Goal: Task Accomplishment & Management: Complete application form

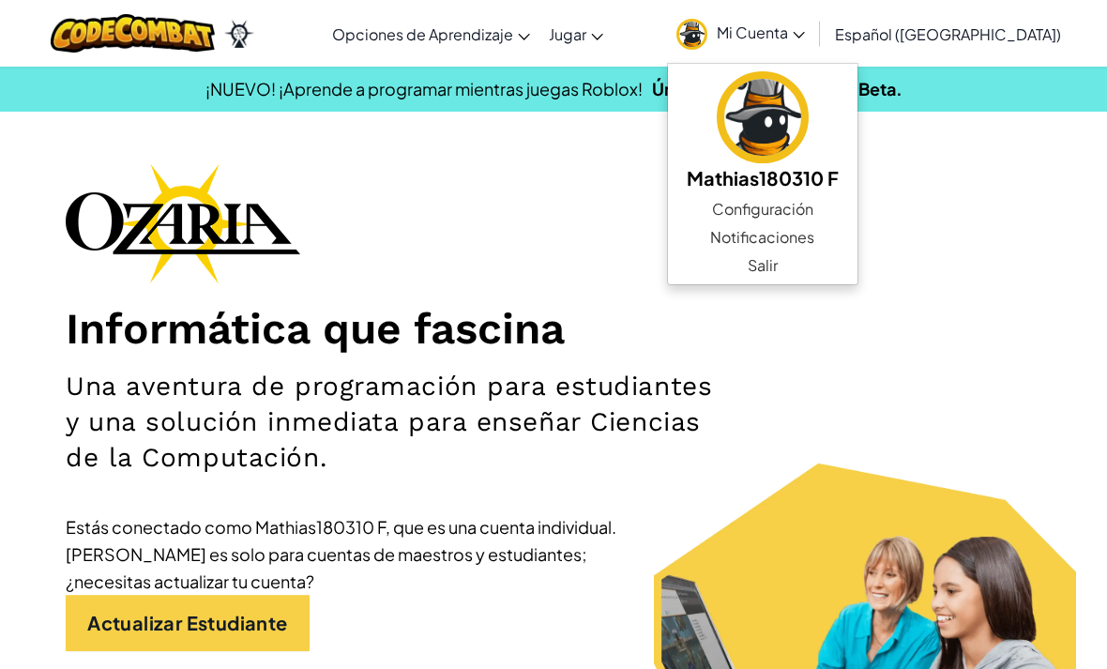
click at [790, 125] on img at bounding box center [763, 117] width 92 height 92
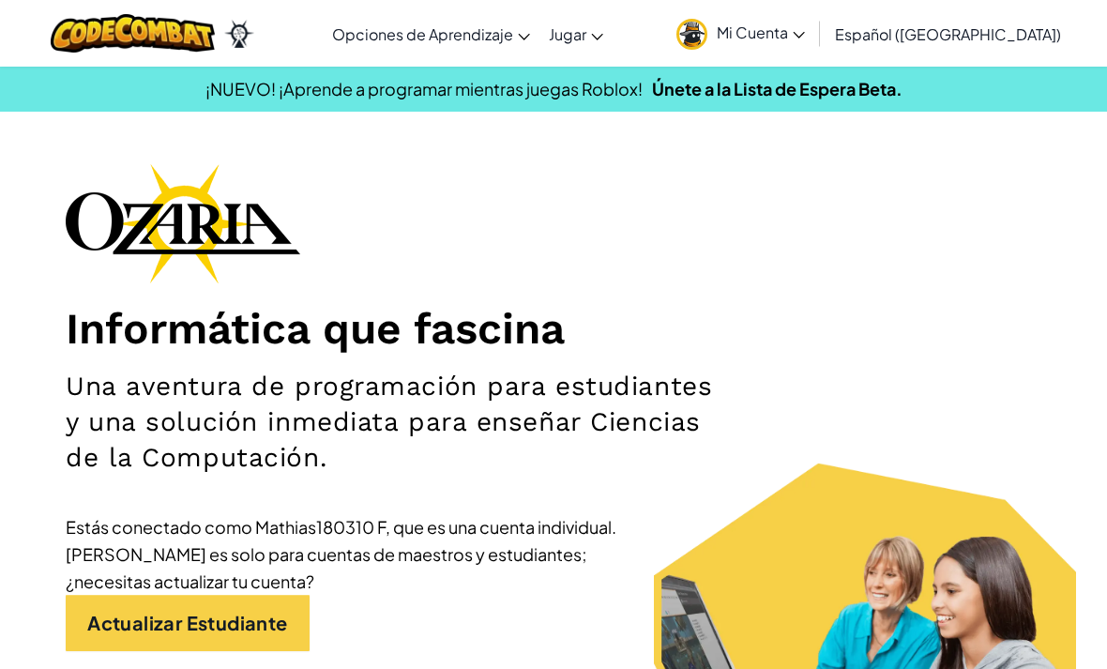
click at [771, 40] on span "Mi Cuenta" at bounding box center [761, 33] width 88 height 20
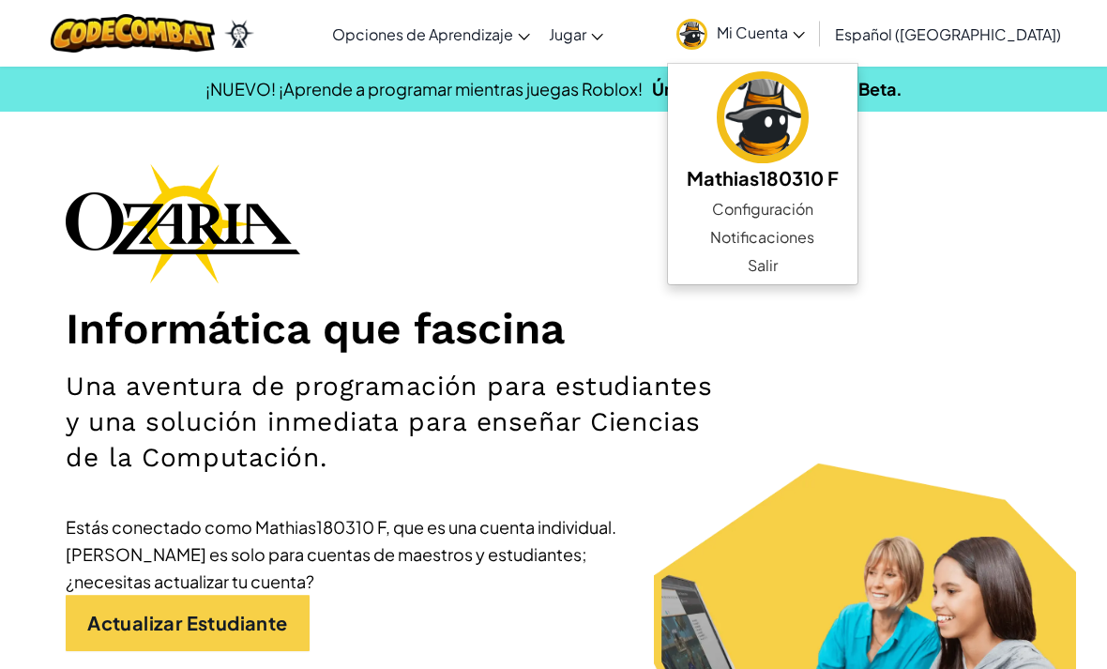
click at [497, 294] on div "Informática que fascina Una aventura de programación para estudiantes y una sol…" at bounding box center [553, 453] width 975 height 581
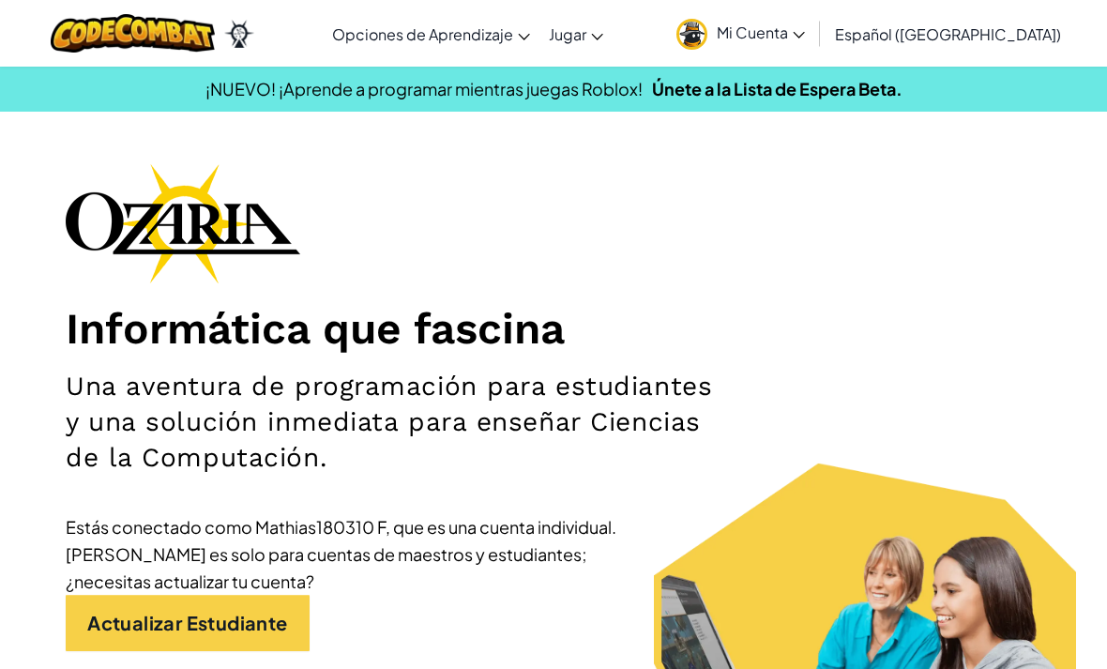
click at [401, 387] on h2 "Una aventura de programación para estudiantes y una solución inmediata para ens…" at bounding box center [393, 422] width 654 height 107
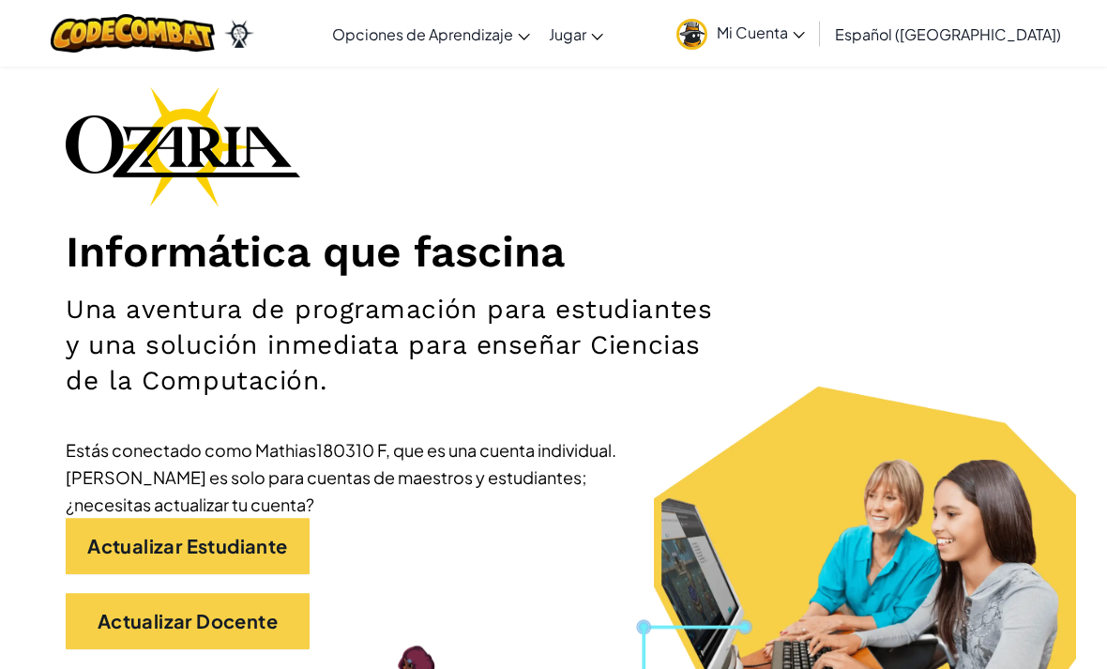
scroll to position [157, 0]
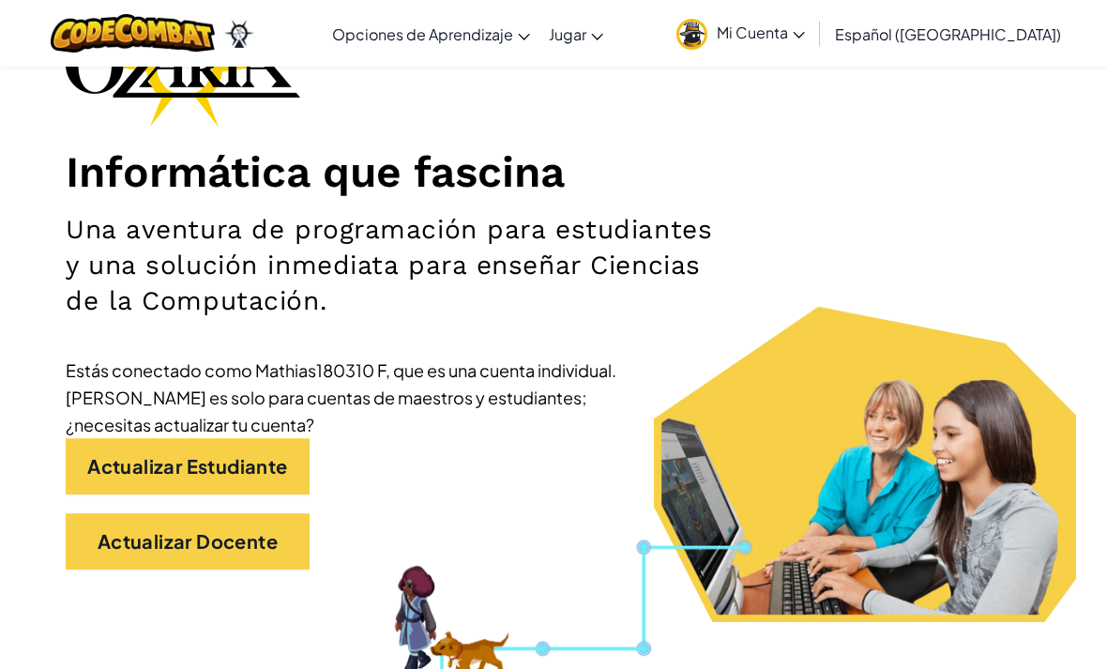
click at [291, 463] on link "Actualizar Estudiante" at bounding box center [188, 466] width 244 height 56
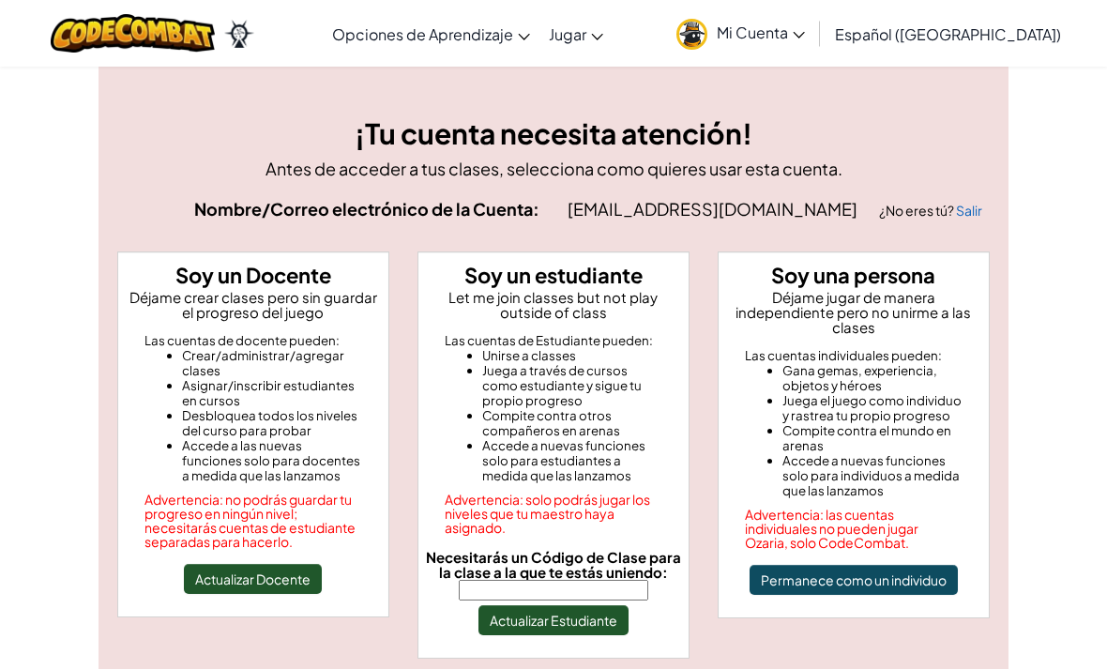
click at [583, 595] on input "Necesitarás un Código de Clase para la clase a la que te estás uniendo:" at bounding box center [553, 590] width 189 height 21
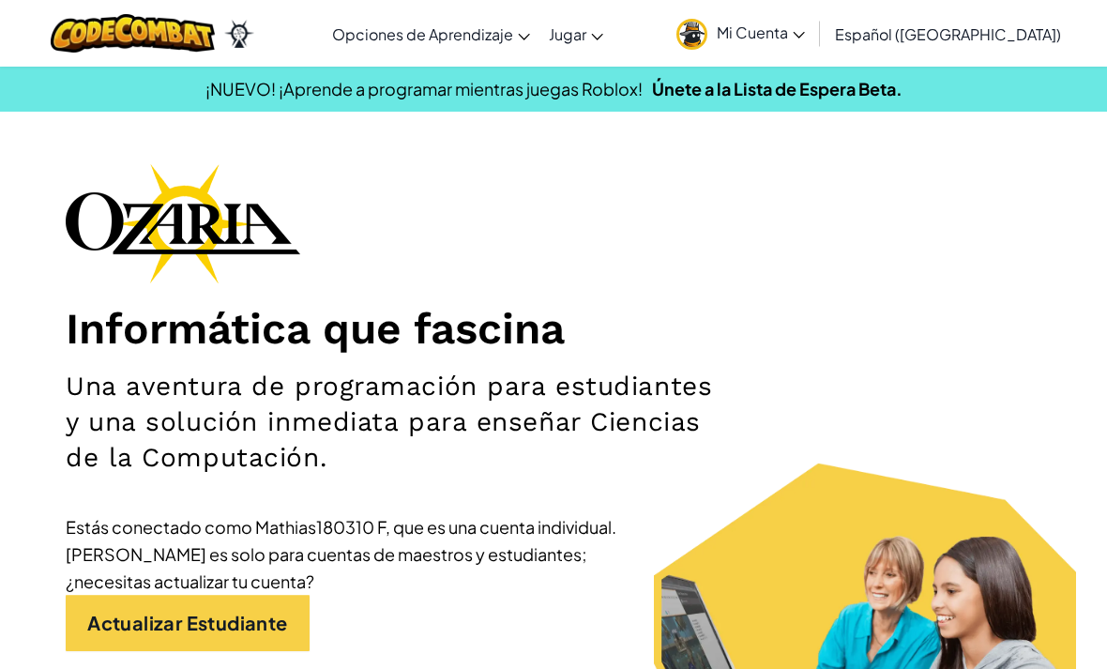
click at [805, 23] on span "Mi Cuenta" at bounding box center [761, 33] width 88 height 20
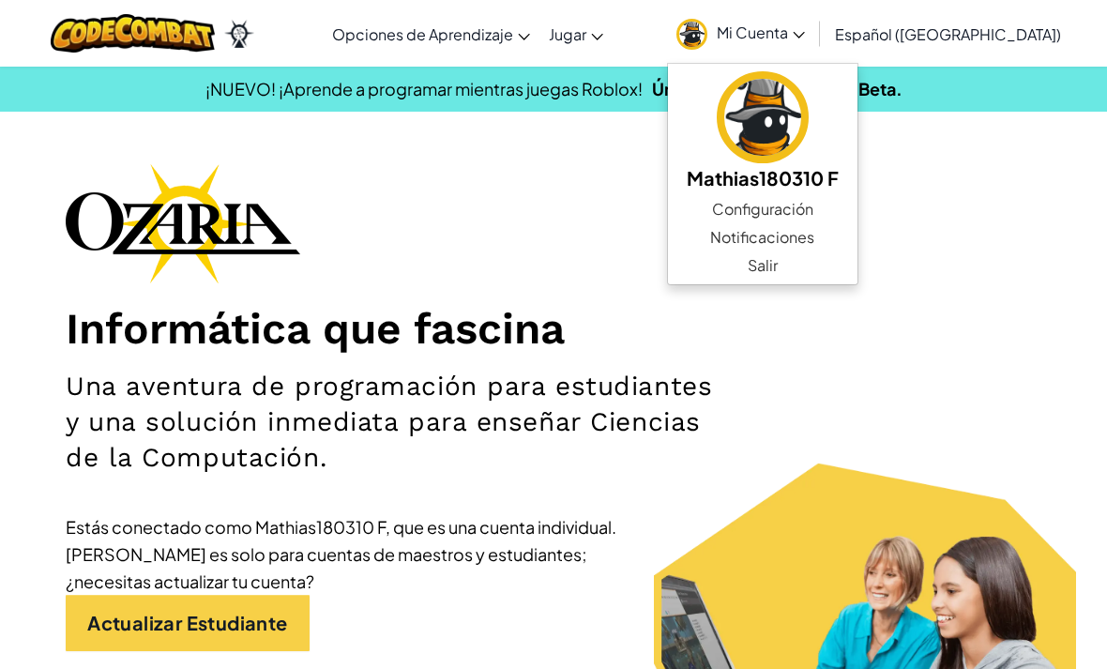
click at [829, 223] on link "Notificaciones" at bounding box center [762, 237] width 189 height 28
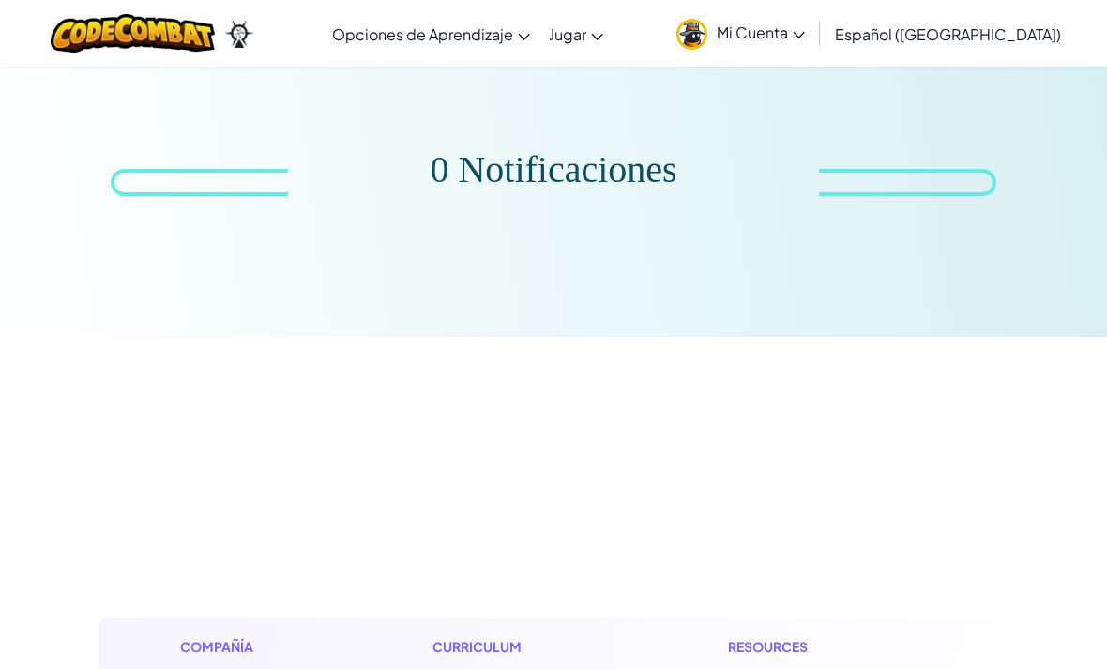
scroll to position [39, 0]
click at [794, 42] on link "Mi Cuenta" at bounding box center [740, 33] width 147 height 59
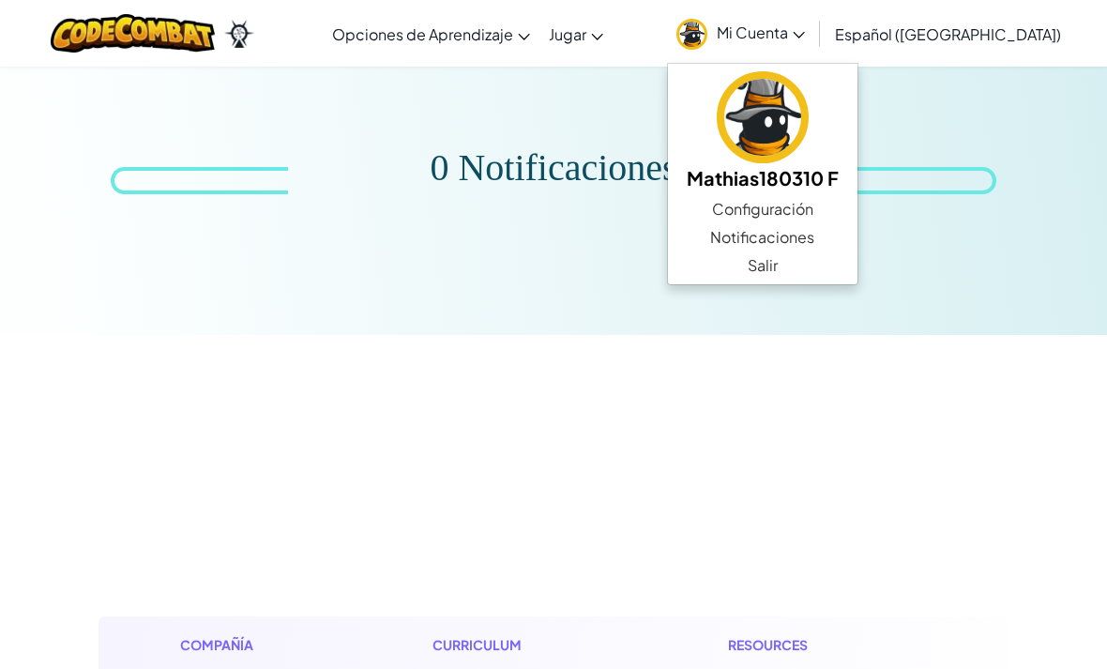
click at [825, 208] on link "Configuración" at bounding box center [762, 209] width 189 height 28
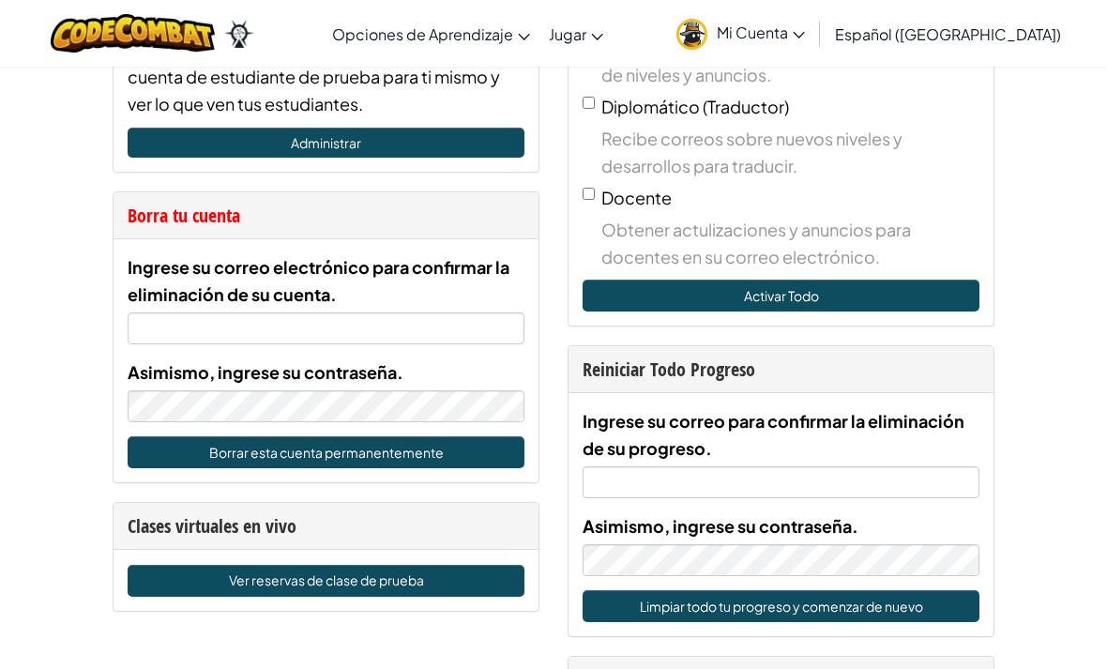
scroll to position [904, 0]
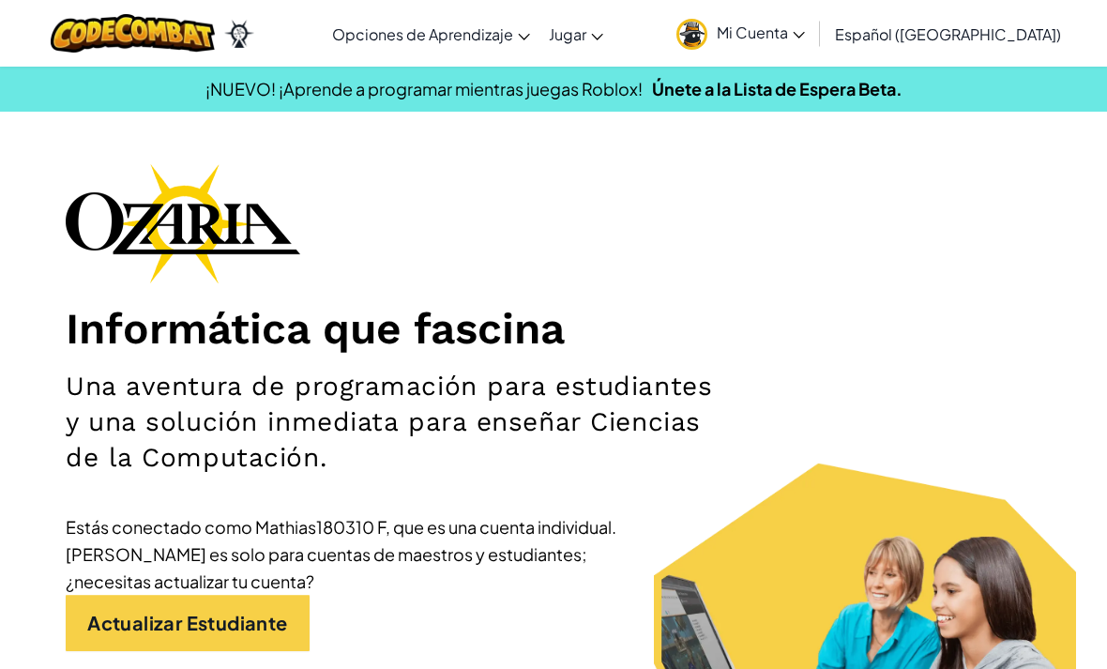
click at [777, 38] on span "Mi Cuenta" at bounding box center [761, 33] width 88 height 20
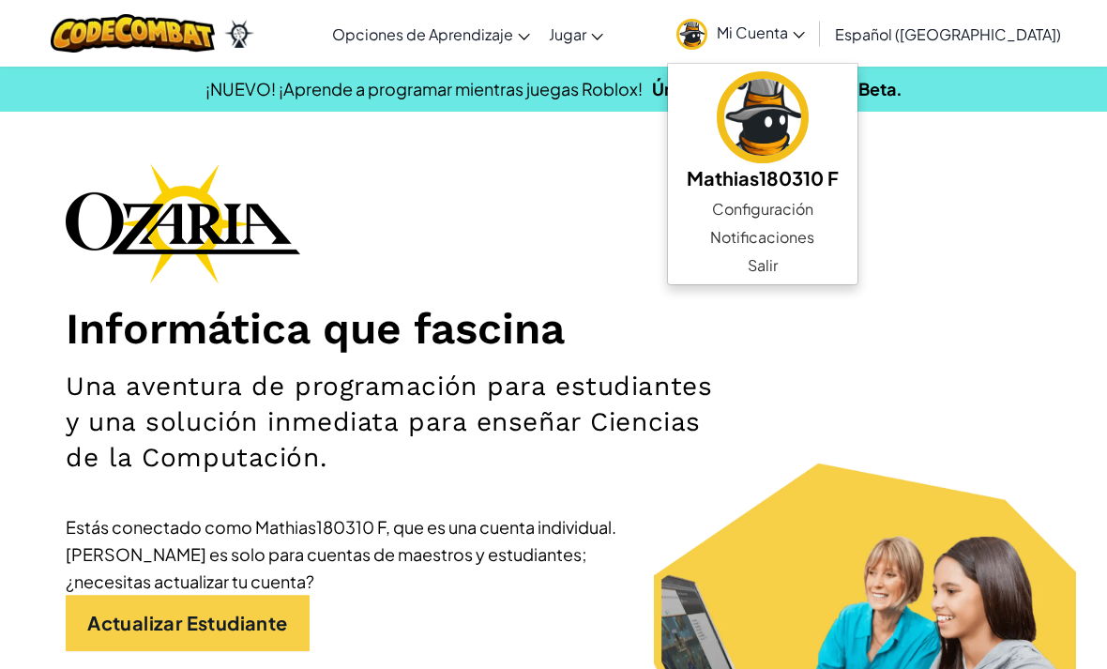
click at [204, 27] on img at bounding box center [133, 33] width 164 height 38
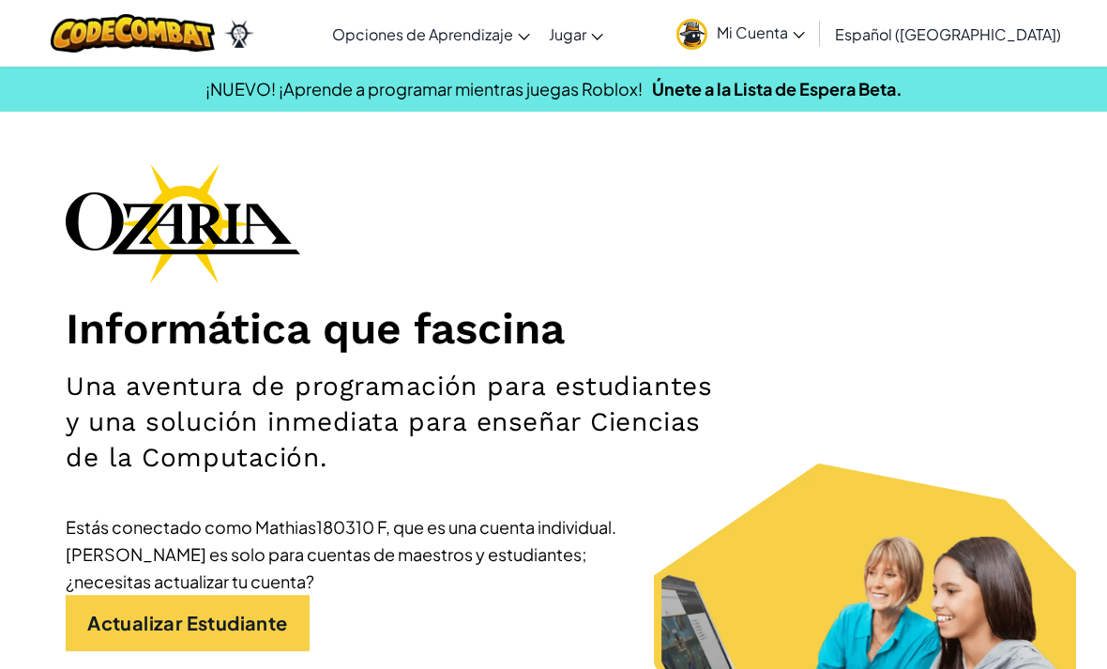
click at [215, 48] on img at bounding box center [133, 33] width 164 height 38
click at [254, 27] on img at bounding box center [239, 34] width 30 height 28
click at [208, 352] on h1 "Informática que fascina" at bounding box center [553, 328] width 975 height 53
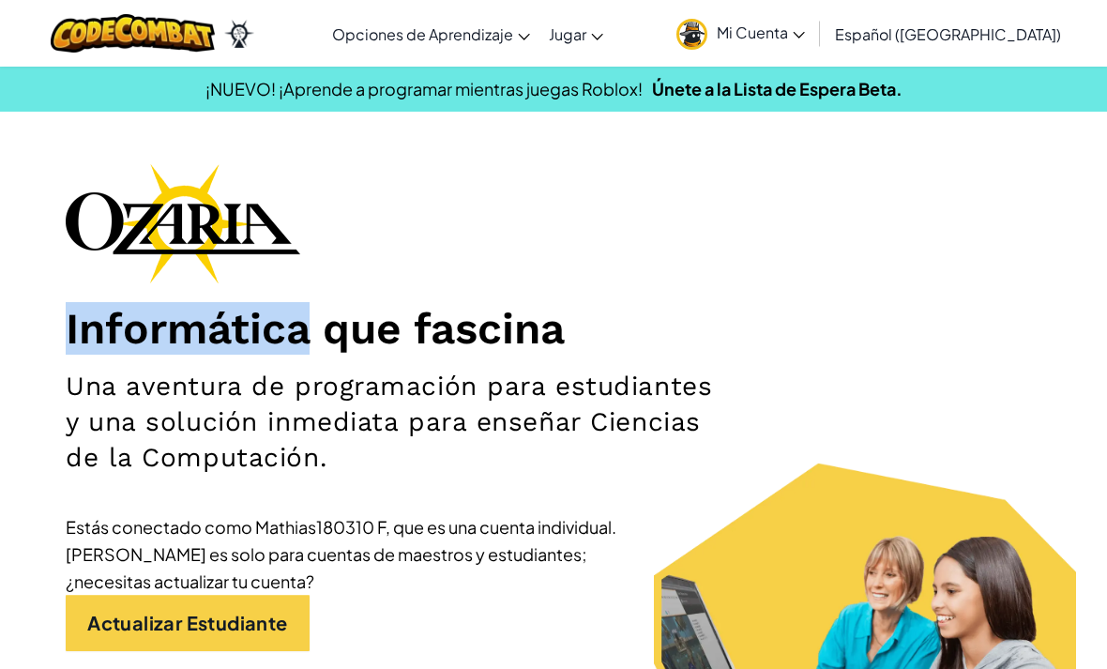
click at [752, 353] on h1 "Informática que fascina" at bounding box center [553, 328] width 975 height 53
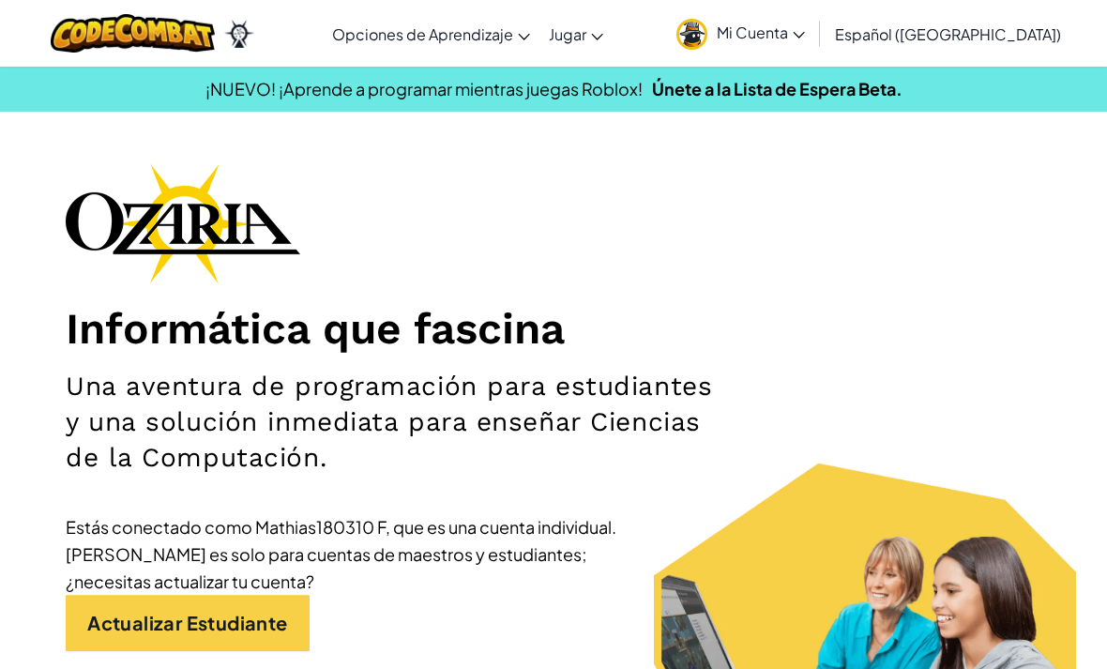
click at [782, 40] on span "Mi Cuenta" at bounding box center [761, 33] width 88 height 20
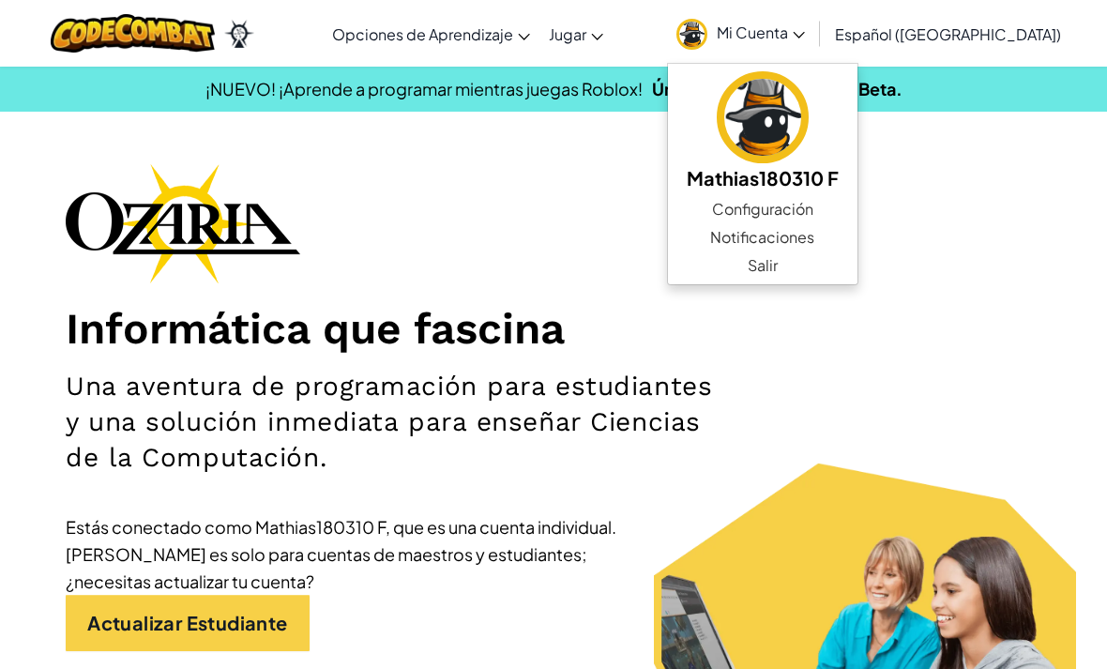
click at [619, 471] on h2 "Una aventura de programación para estudiantes y una solución inmediata para ens…" at bounding box center [393, 422] width 654 height 107
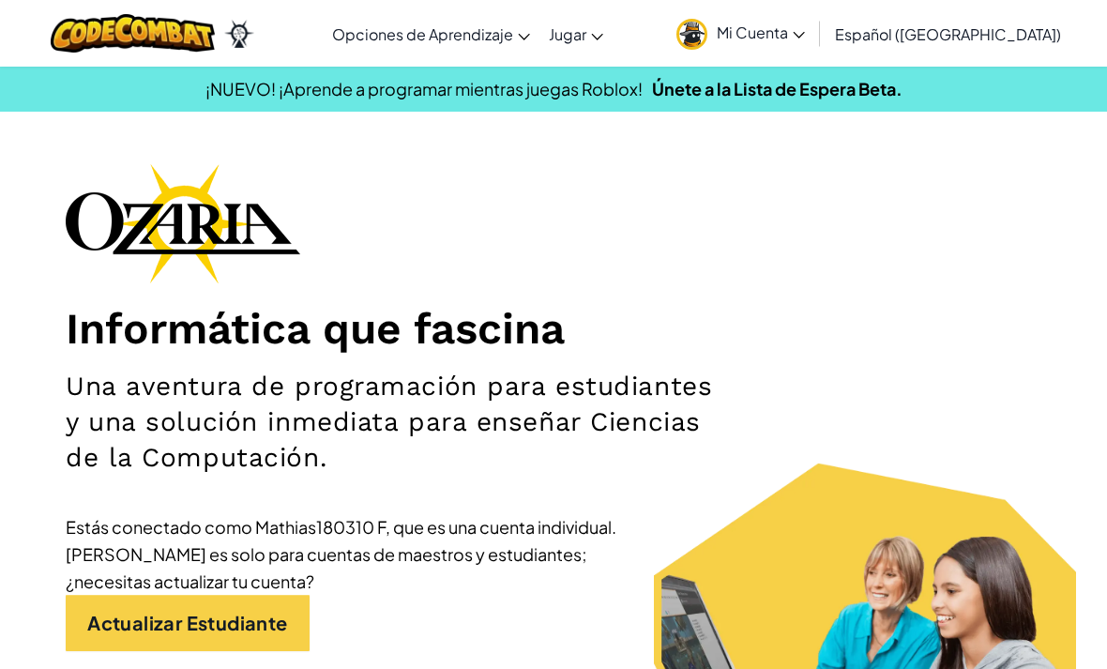
click at [805, 36] on span "Mi Cuenta" at bounding box center [761, 33] width 88 height 20
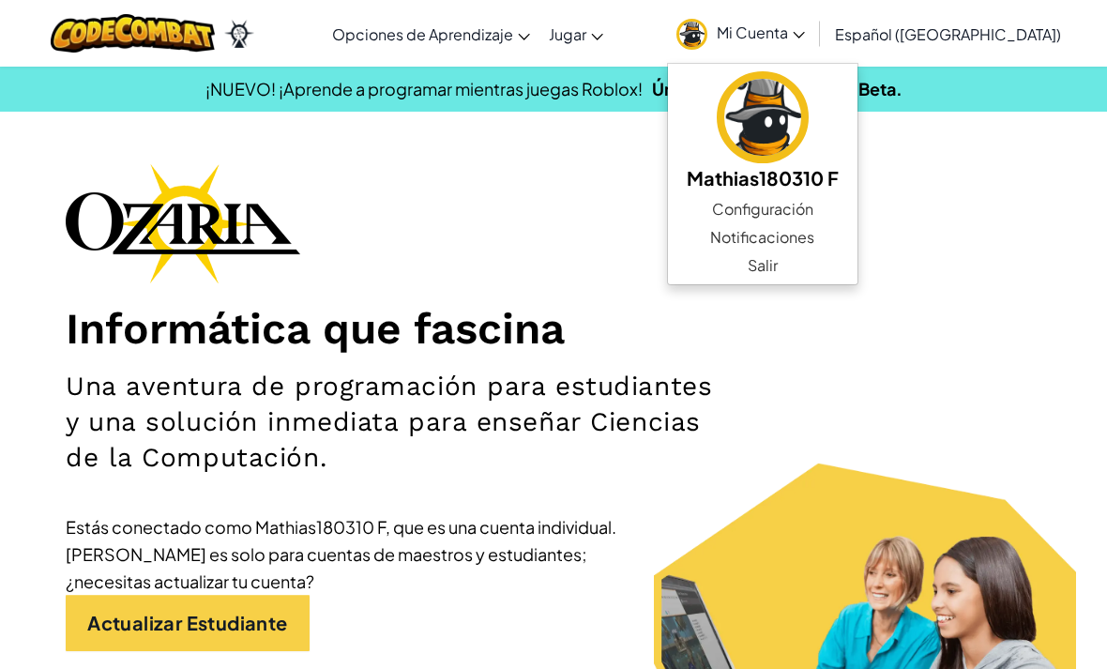
click at [862, 472] on div "Informática que fascina Una aventura de programación para estudiantes y una sol…" at bounding box center [553, 453] width 975 height 581
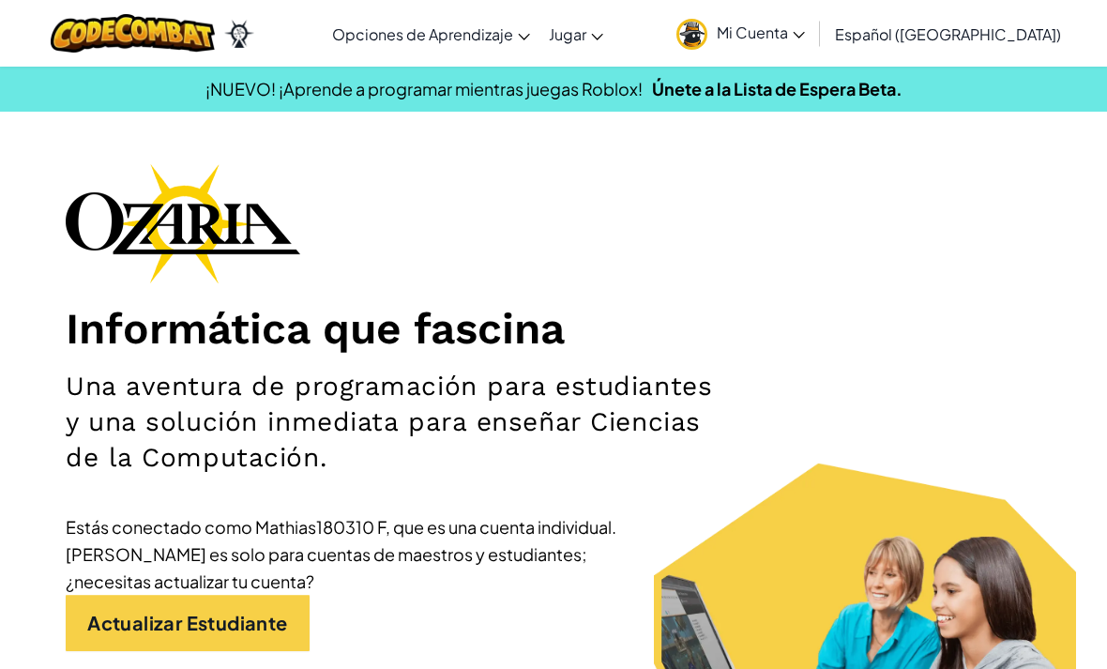
click at [928, 291] on div "Informática que fascina Una aventura de programación para estudiantes y una sol…" at bounding box center [553, 453] width 975 height 581
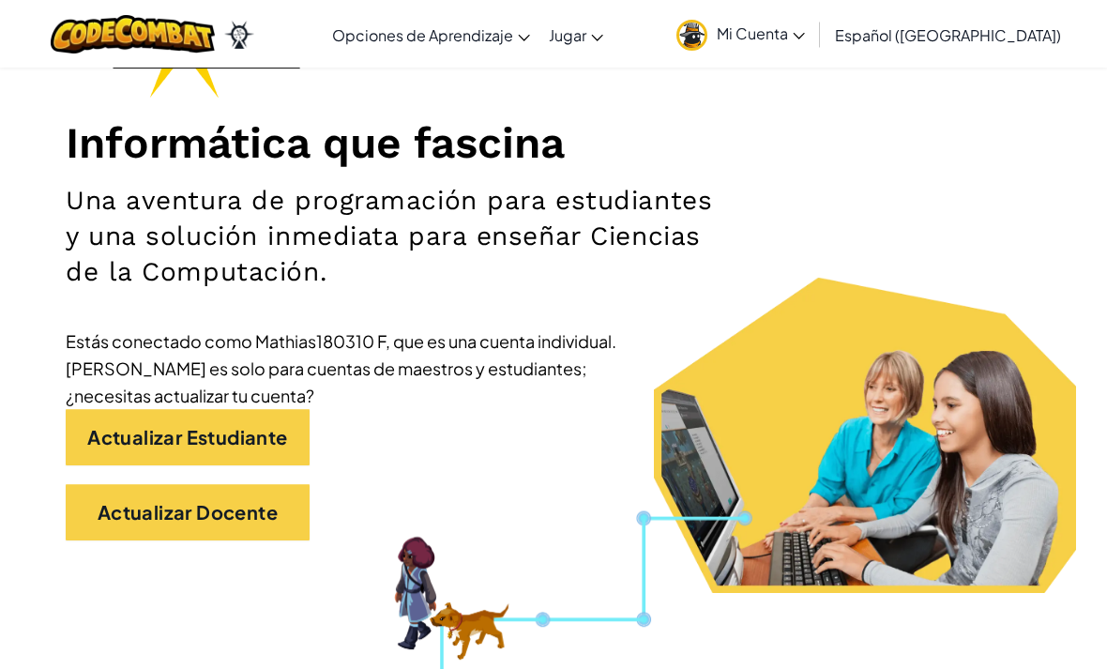
scroll to position [186, 0]
click at [202, 430] on link "Actualizar Estudiante" at bounding box center [188, 437] width 244 height 56
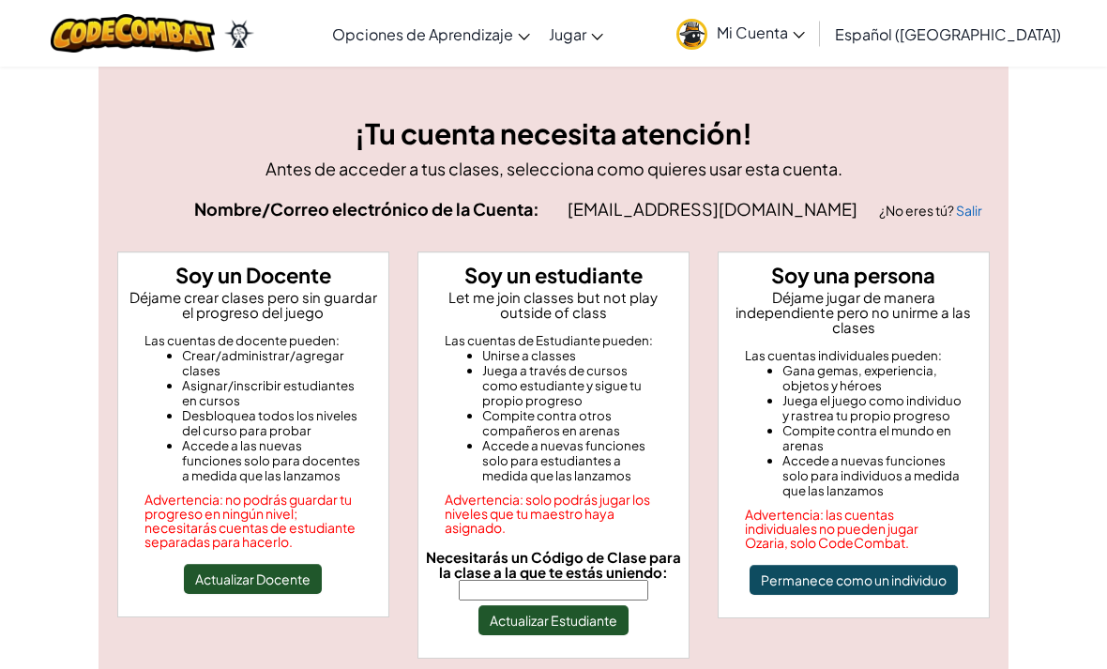
click at [509, 582] on input "Necesitarás un Código de Clase para la clase a la que te estás uniendo:" at bounding box center [553, 590] width 189 height 21
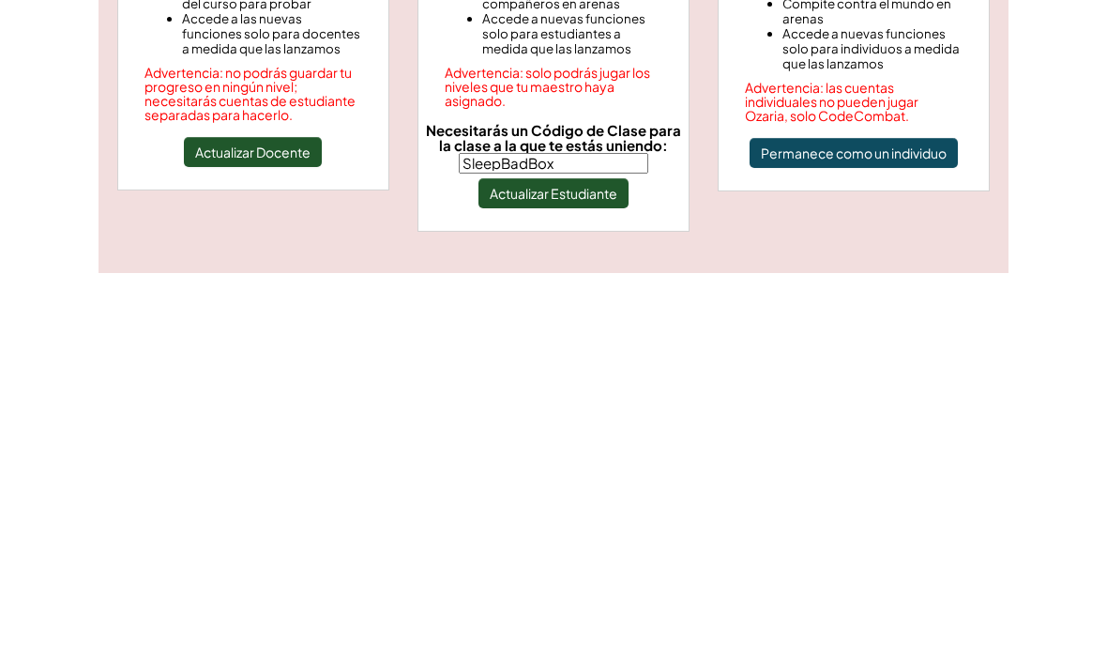
type input "SleepBadBox"
click at [597, 574] on button "Actualizar Estudiante" at bounding box center [553, 589] width 150 height 30
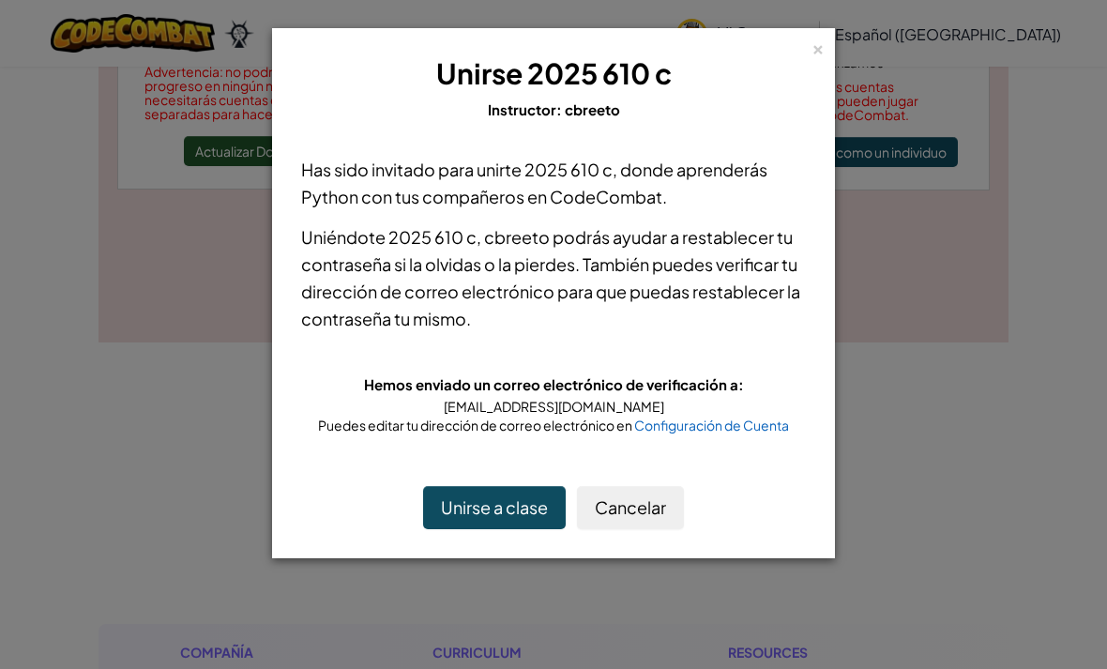
click at [518, 505] on button "Unirse a clase" at bounding box center [494, 507] width 143 height 43
click at [647, 509] on button "Cancelar" at bounding box center [630, 507] width 107 height 43
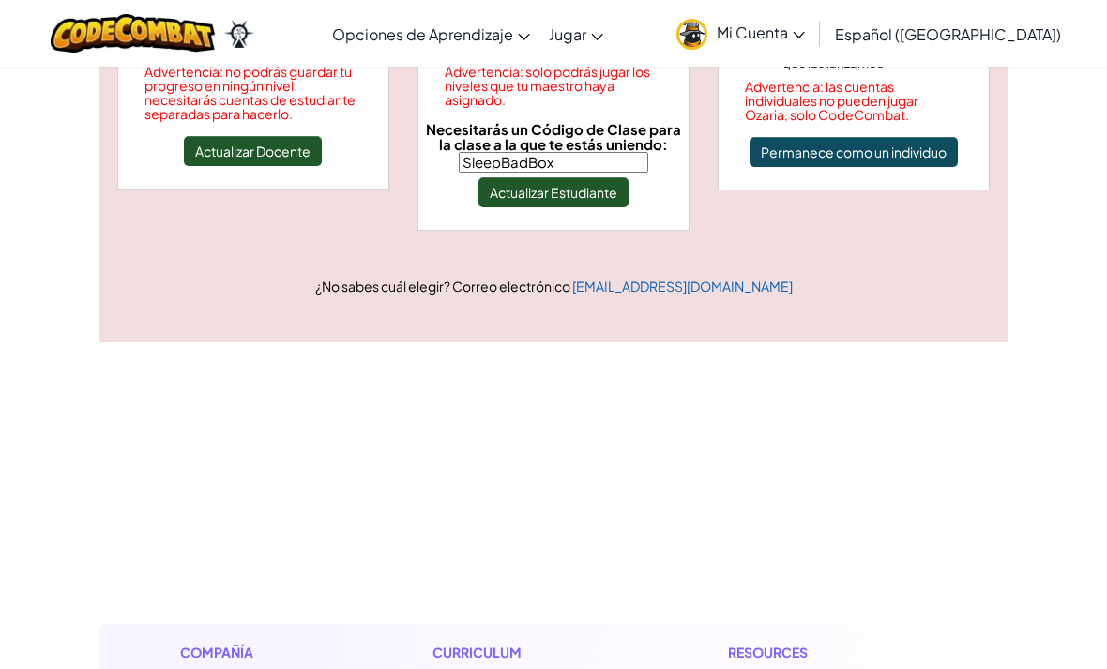
click at [807, 42] on link "Mi Cuenta" at bounding box center [740, 33] width 147 height 59
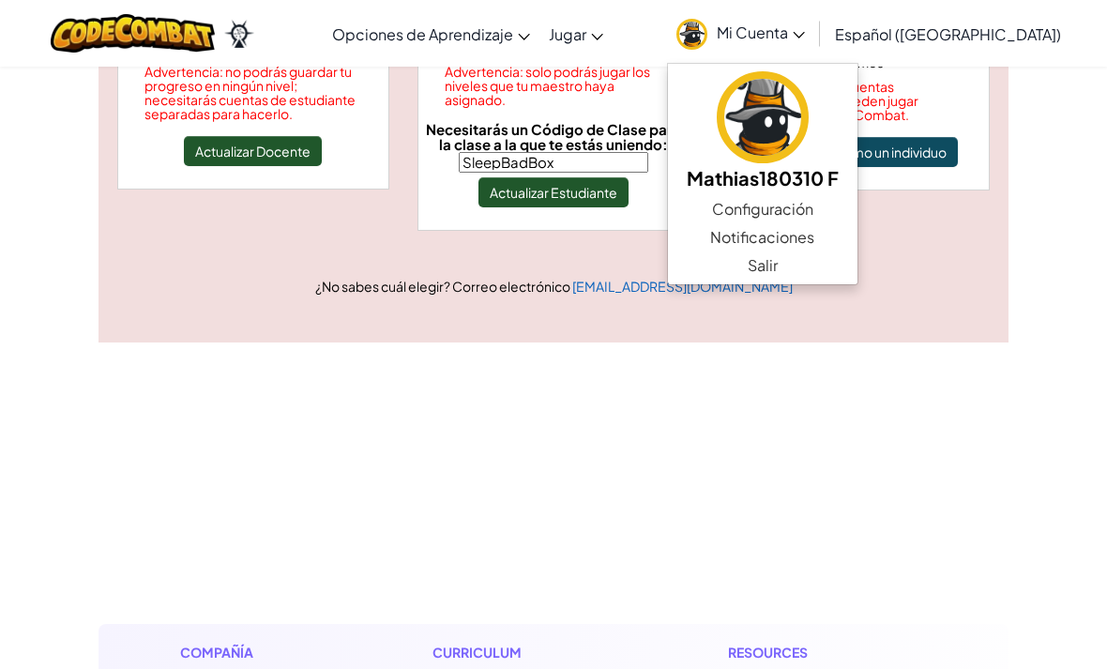
click at [791, 206] on link "Configuración" at bounding box center [762, 209] width 189 height 28
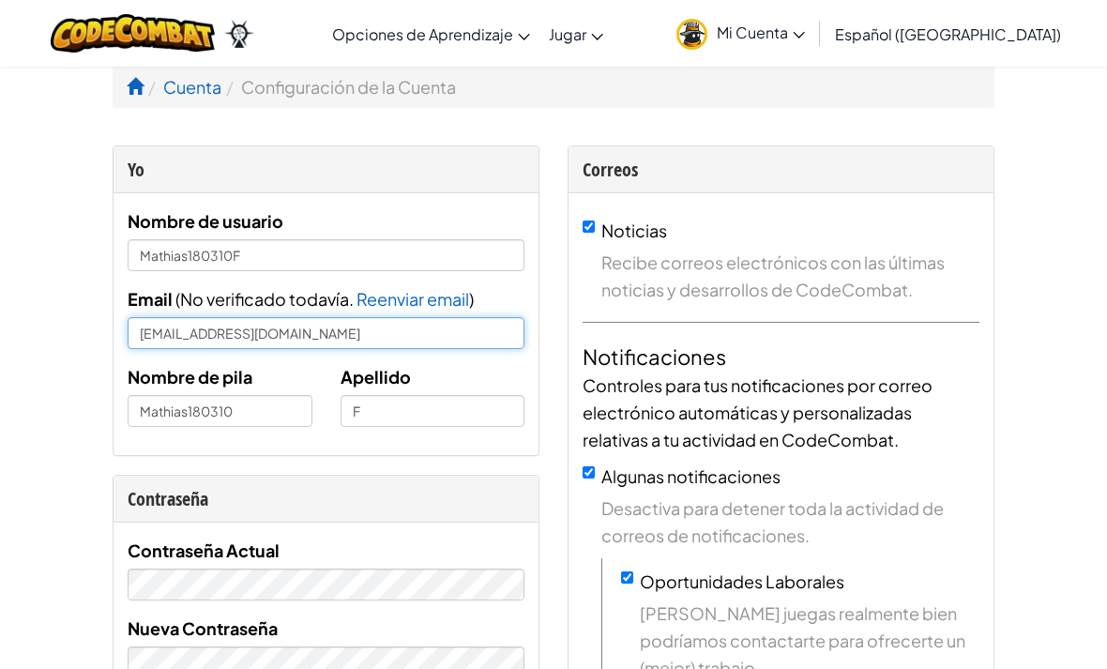
click at [146, 330] on input "[EMAIL_ADDRESS][DOMAIN_NAME]" at bounding box center [326, 333] width 397 height 32
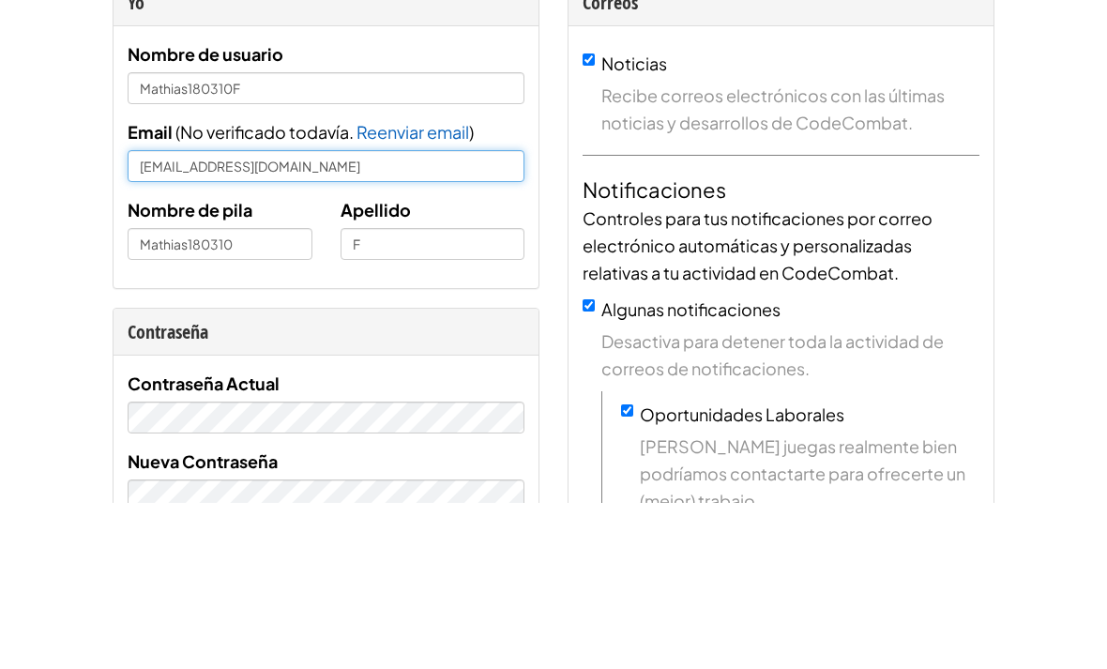
click at [156, 317] on input "[EMAIL_ADDRESS][DOMAIN_NAME]" at bounding box center [326, 333] width 397 height 32
click at [150, 317] on input "[EMAIL_ADDRESS][DOMAIN_NAME]" at bounding box center [326, 333] width 397 height 32
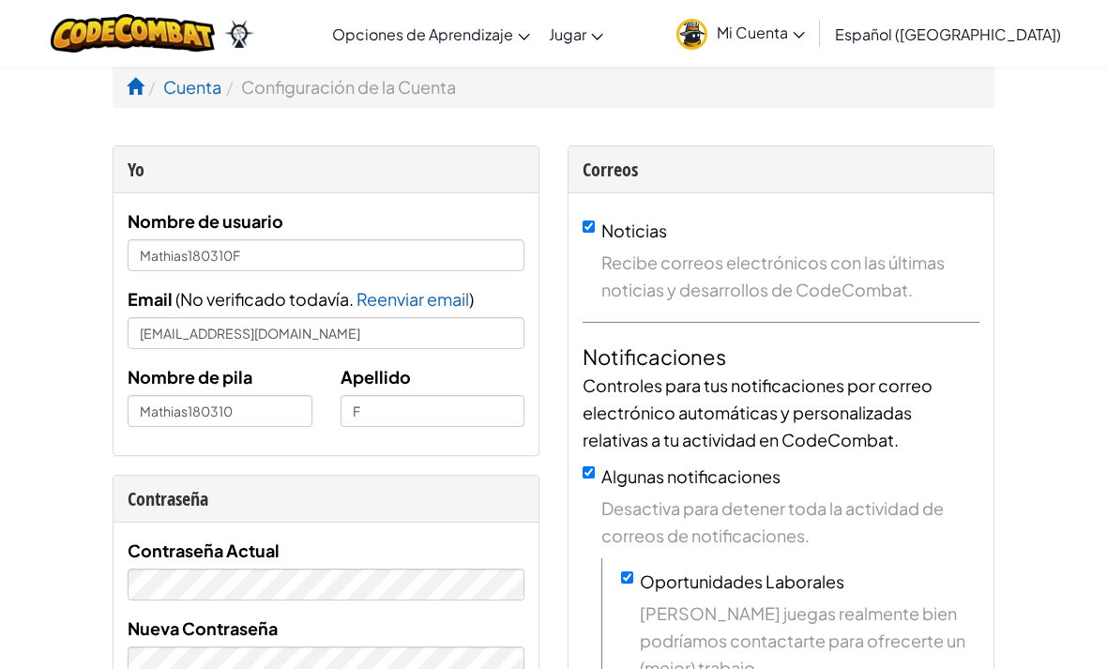
click at [803, 40] on span "Mi Cuenta" at bounding box center [761, 33] width 88 height 20
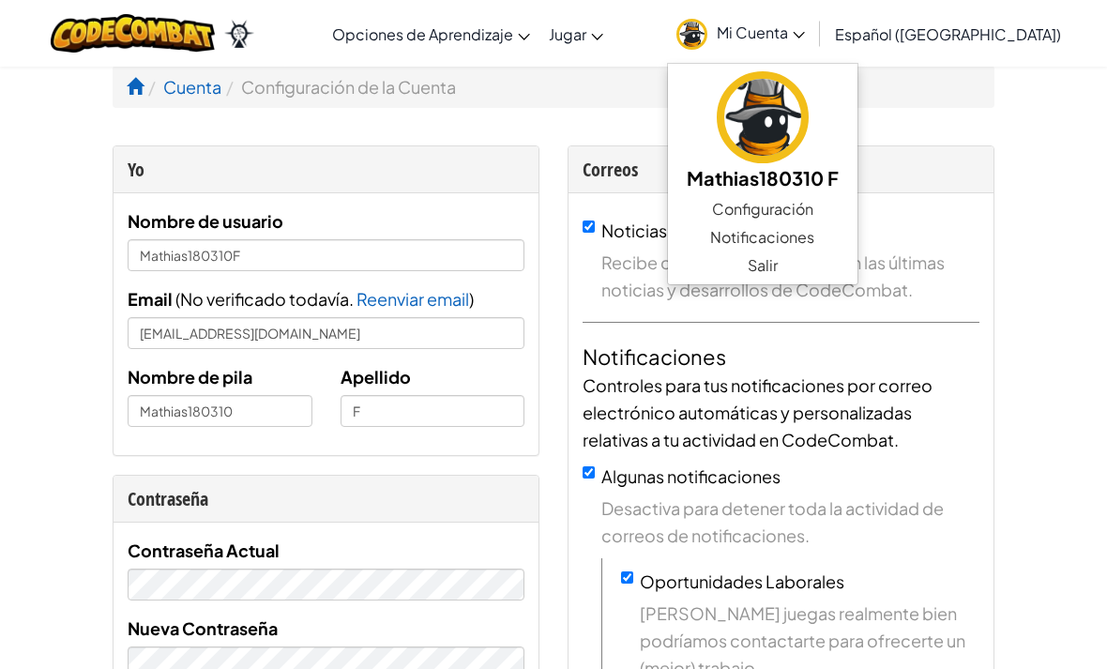
click at [813, 259] on link "Salir" at bounding box center [762, 265] width 189 height 28
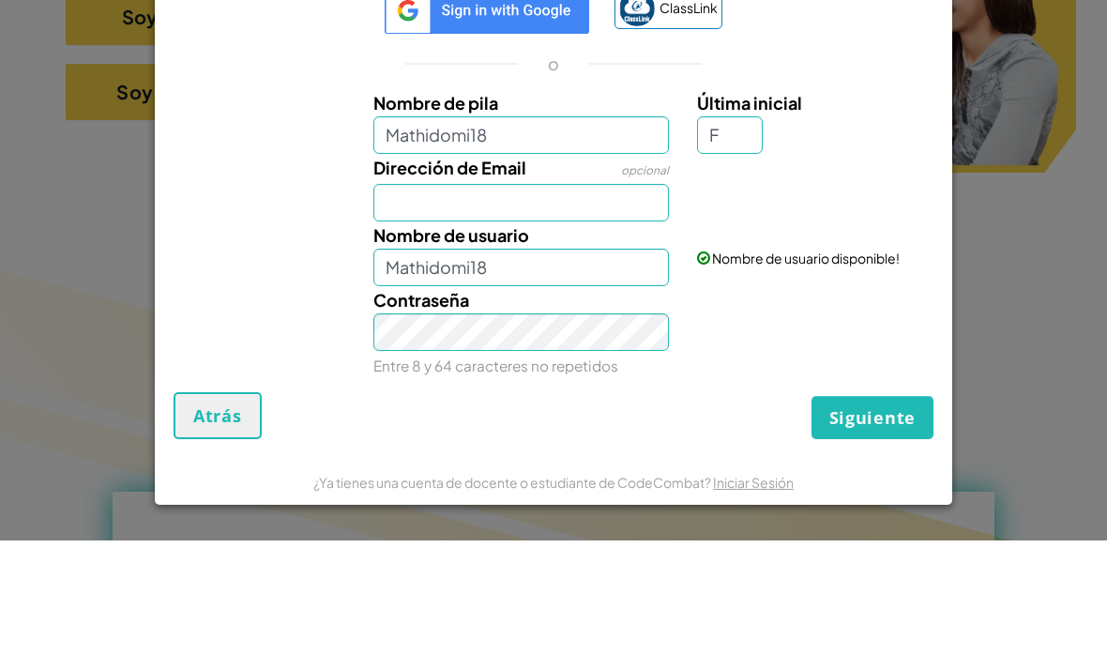
scroll to position [571, 0]
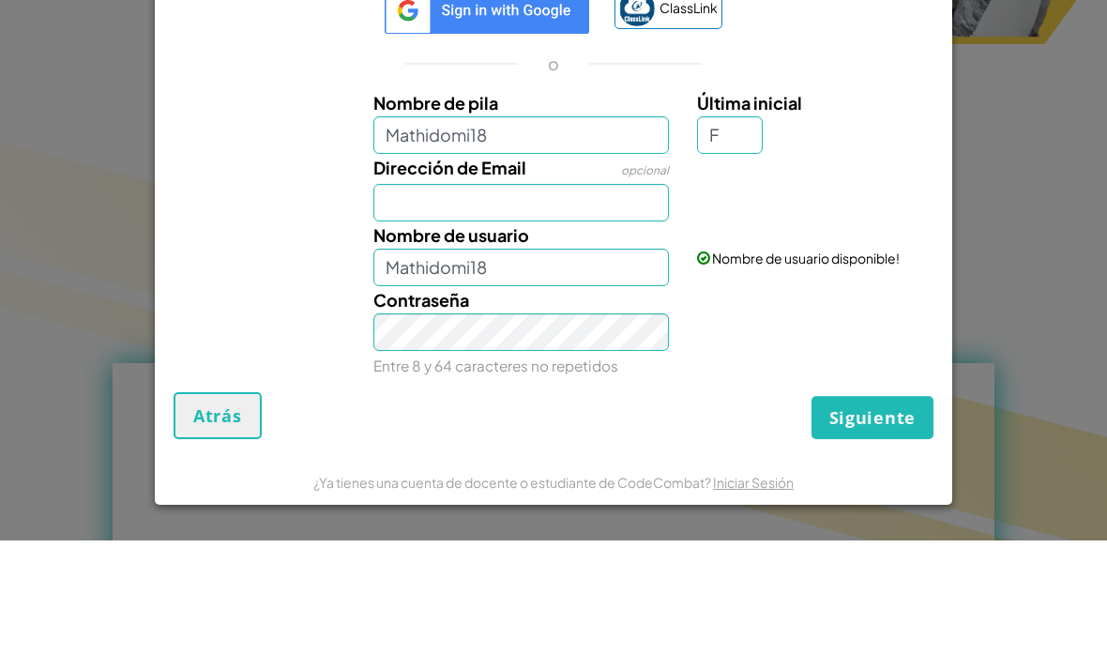
type input "F"
click at [408, 312] on input "Dirección de Email" at bounding box center [521, 331] width 296 height 38
type input "Mathidomi18F"
type input "a"
type input "AL"
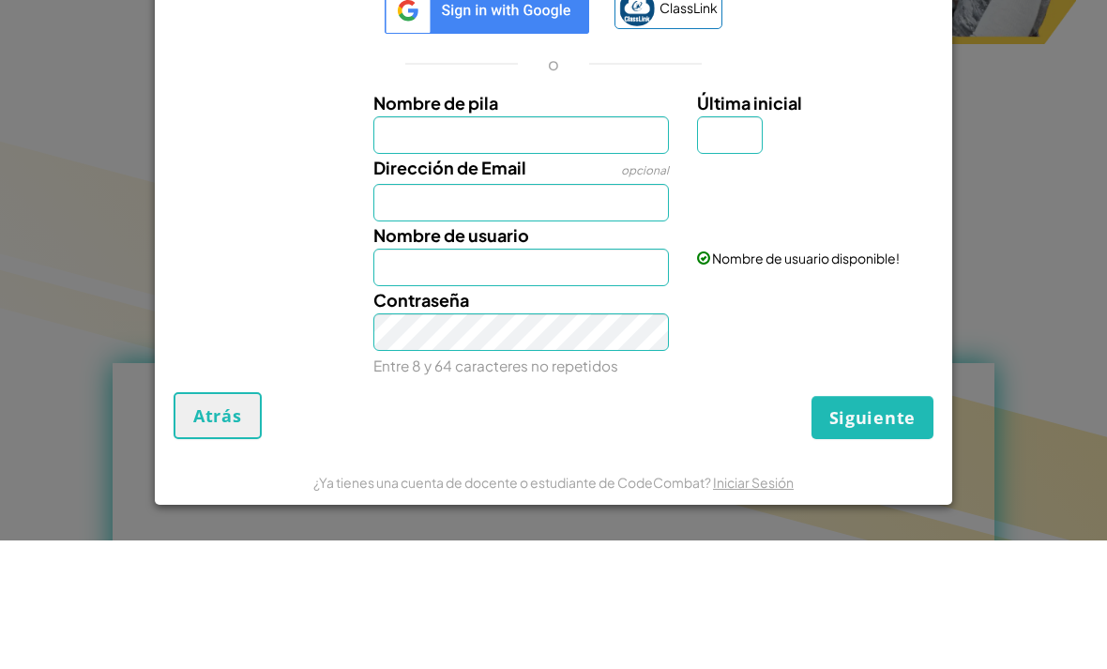
type input "0"
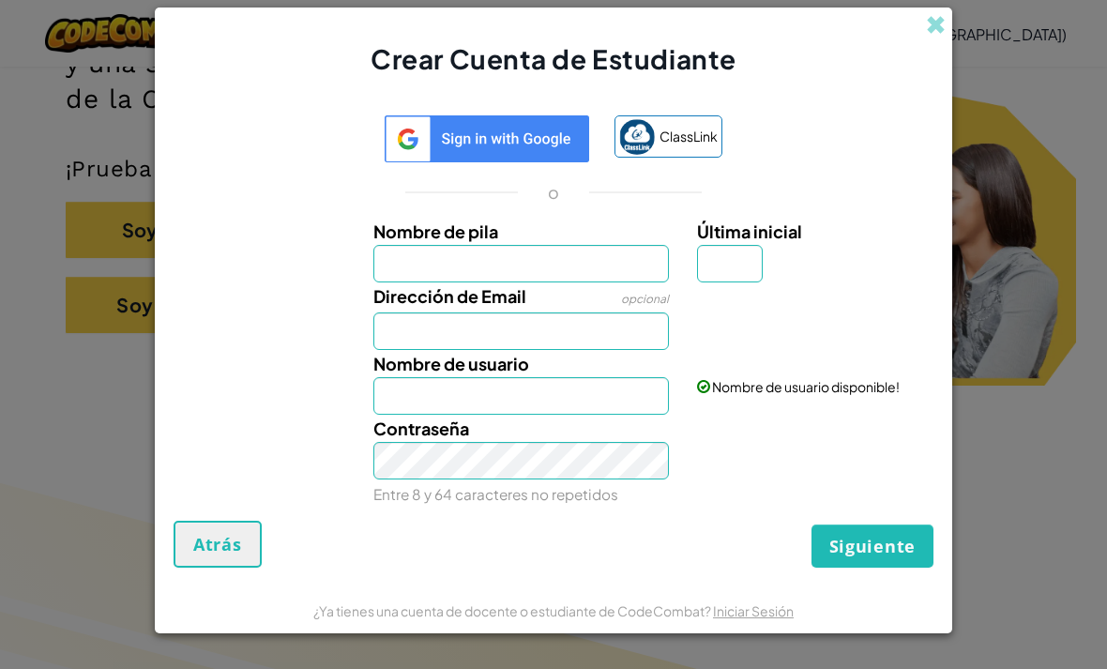
scroll to position [364, 0]
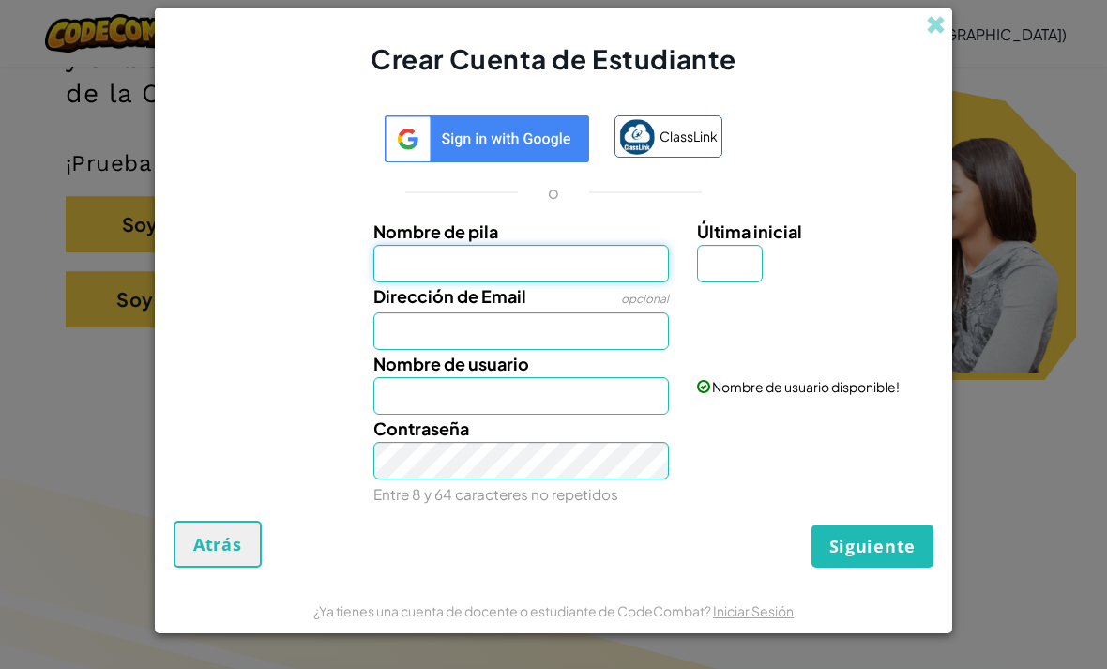
click at [400, 282] on input "Nombre de pila" at bounding box center [521, 264] width 296 height 38
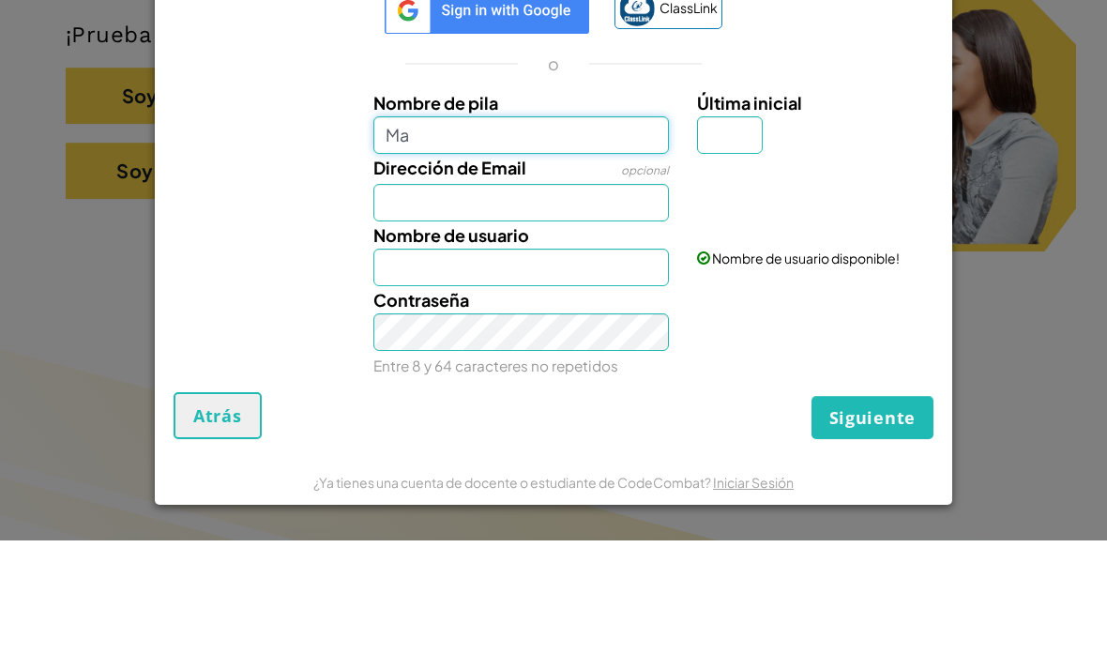
type input "Ma"
click at [1003, 111] on div "Crear Cuenta de Estudiante ClassLink o Nombre de pila Ma Última inicial Direcci…" at bounding box center [553, 334] width 1107 height 669
type input "Ma"
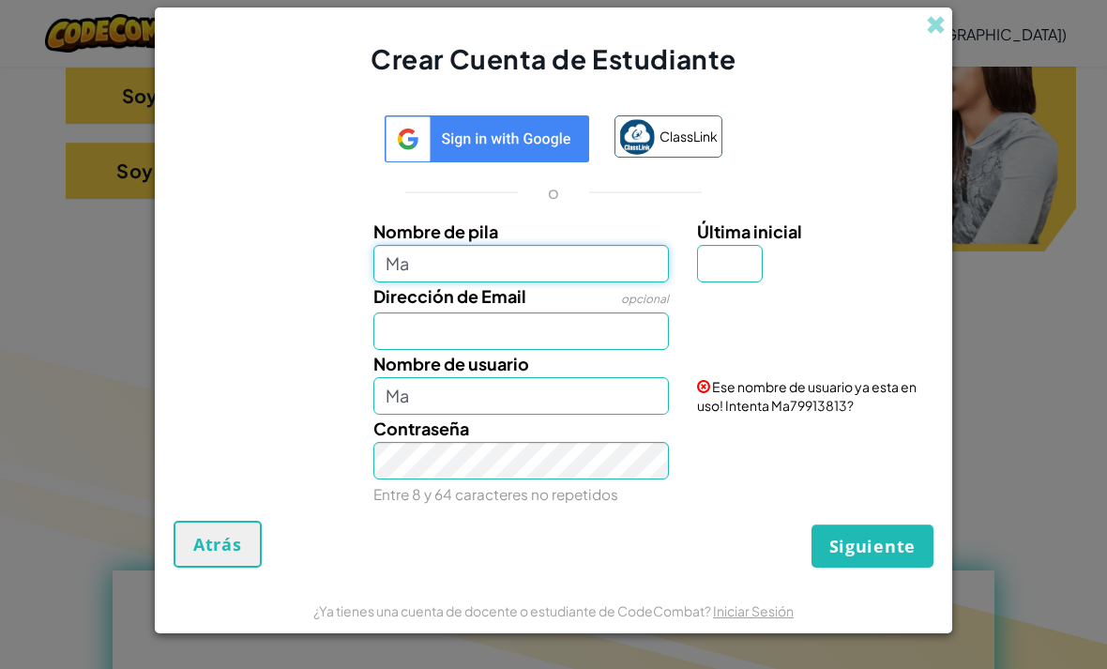
click at [437, 281] on input "Ma" at bounding box center [521, 264] width 296 height 38
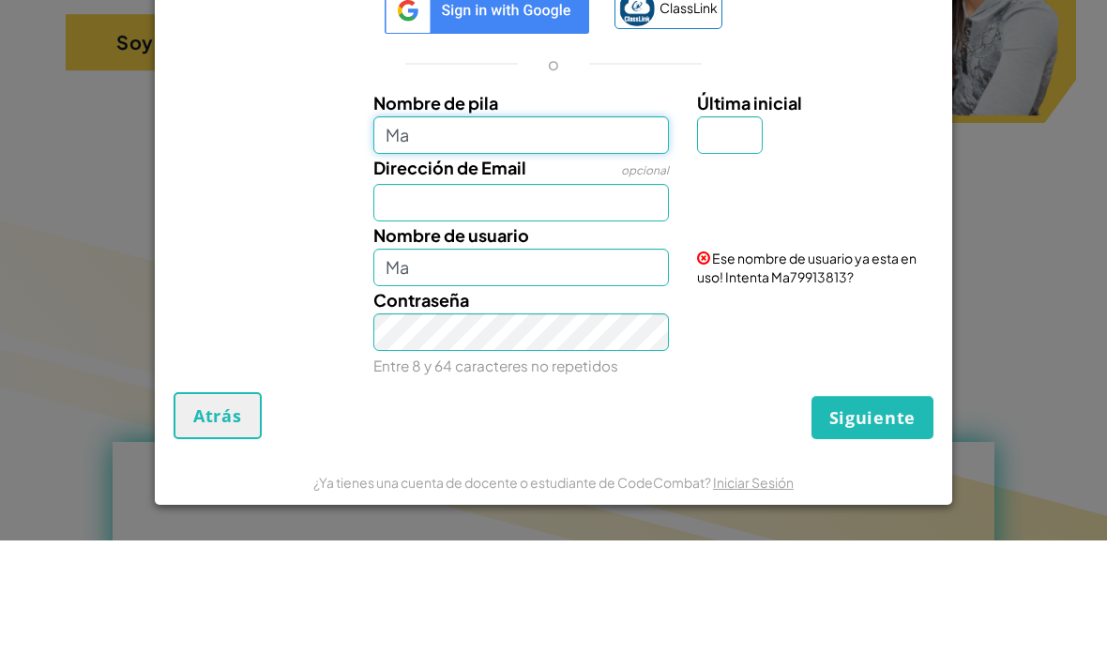
click at [422, 245] on input "Ma" at bounding box center [521, 264] width 296 height 38
type input "Mathidomi18"
click at [757, 245] on input "Última inicial" at bounding box center [730, 264] width 66 height 38
type input "Mathidomi18"
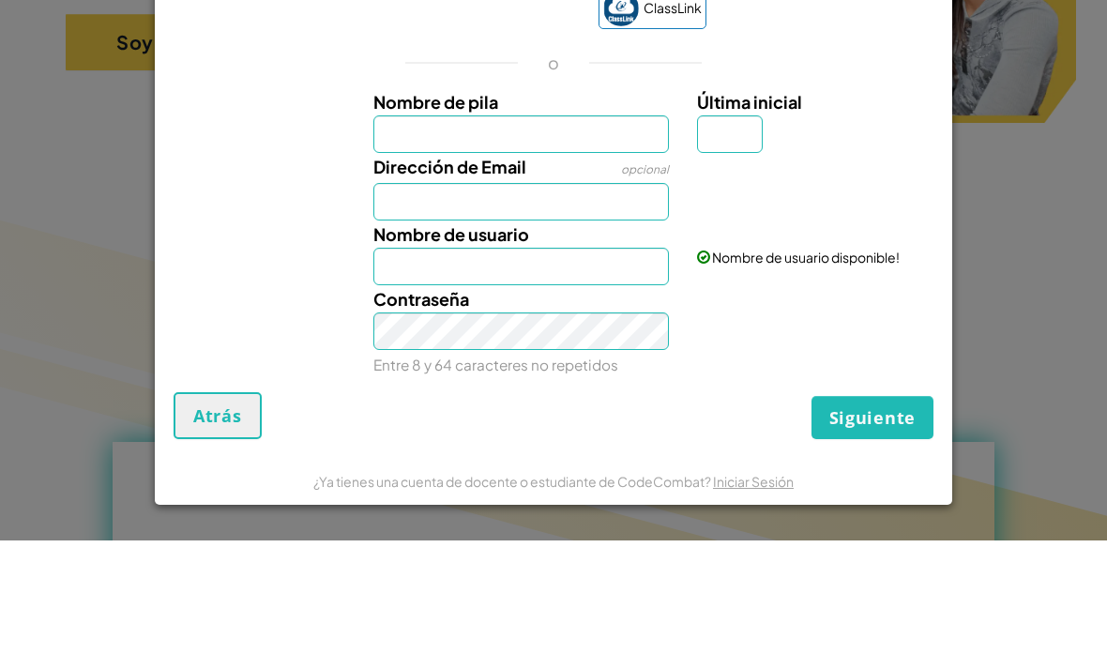
type input "F"
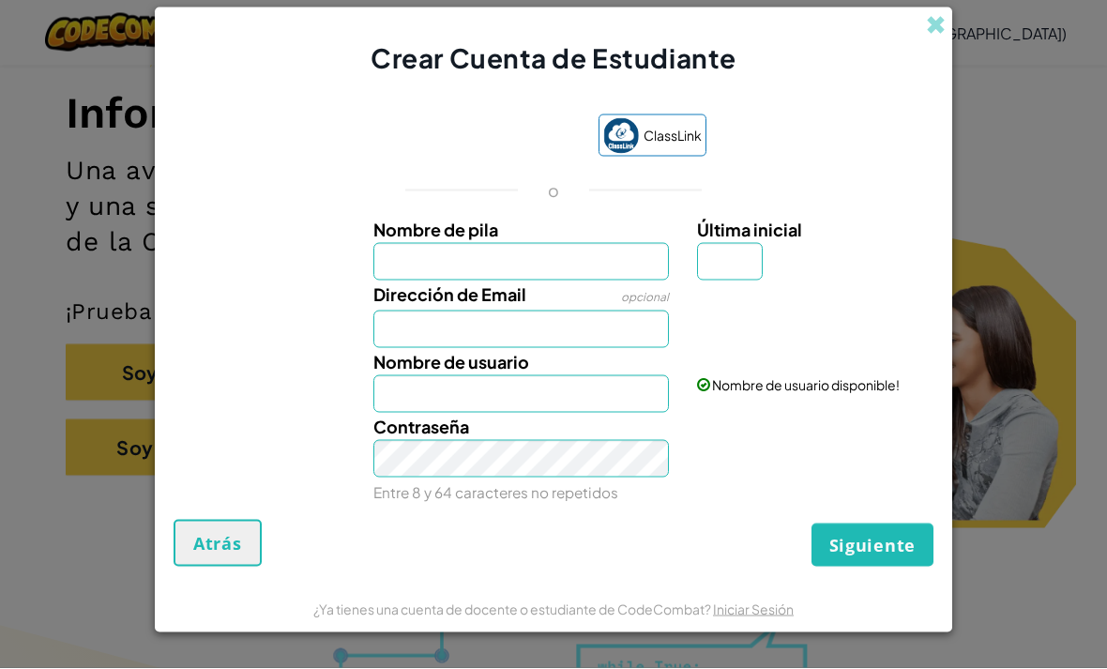
scroll to position [217, 0]
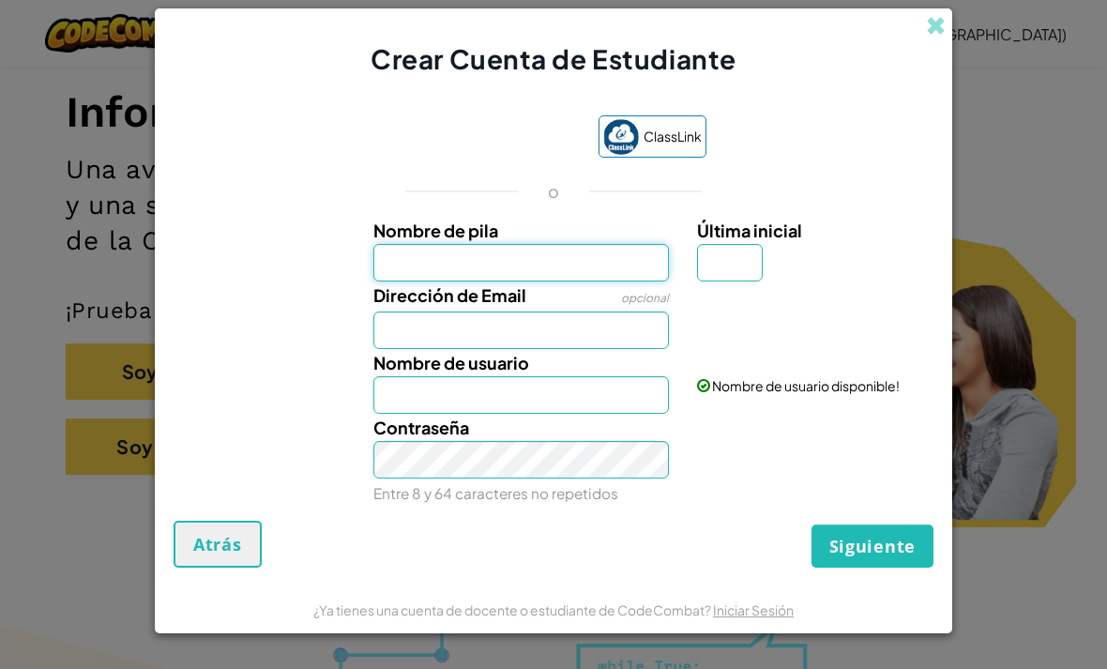
click at [430, 250] on input "Nombre de pila" at bounding box center [521, 263] width 296 height 38
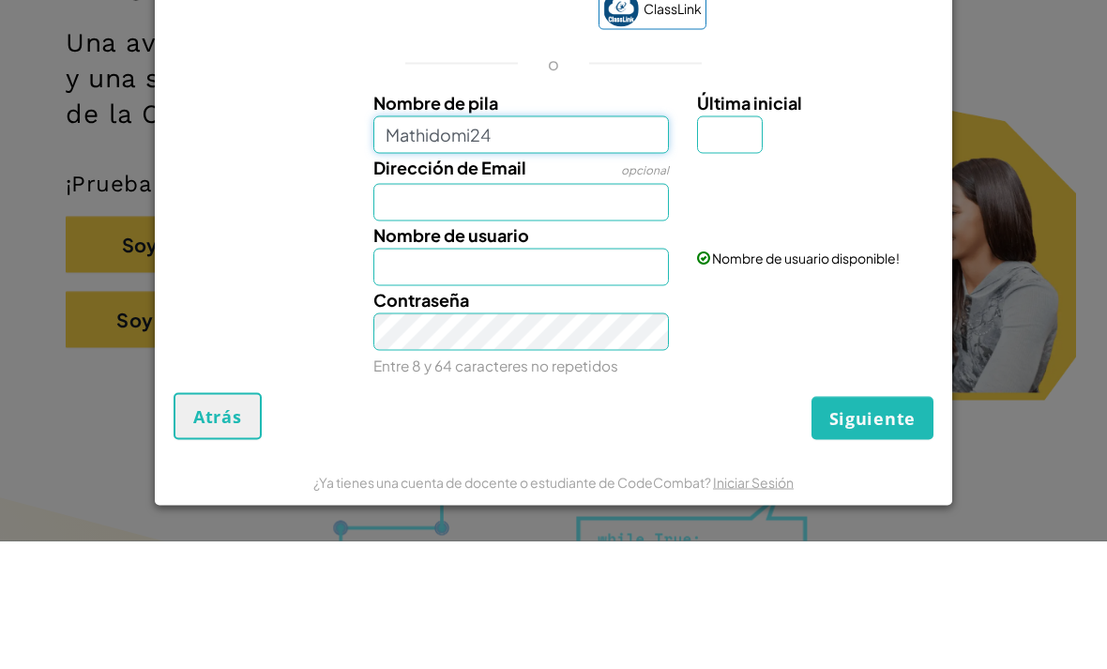
type input "Mathidomi24"
click at [745, 244] on input "Última inicial" at bounding box center [730, 263] width 66 height 38
type input "Mathidomi24"
type input "F"
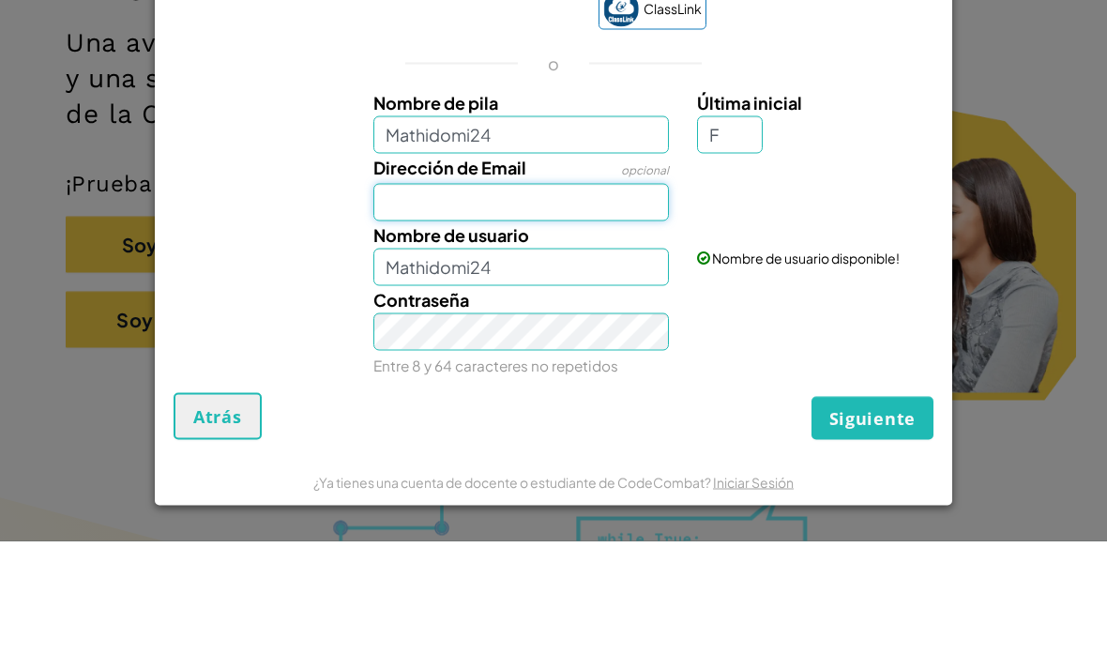
click at [418, 311] on input "Dirección de Email" at bounding box center [521, 330] width 296 height 38
type input "Mathidomi24F"
click at [405, 311] on input "Dirección de Email" at bounding box center [521, 330] width 296 height 38
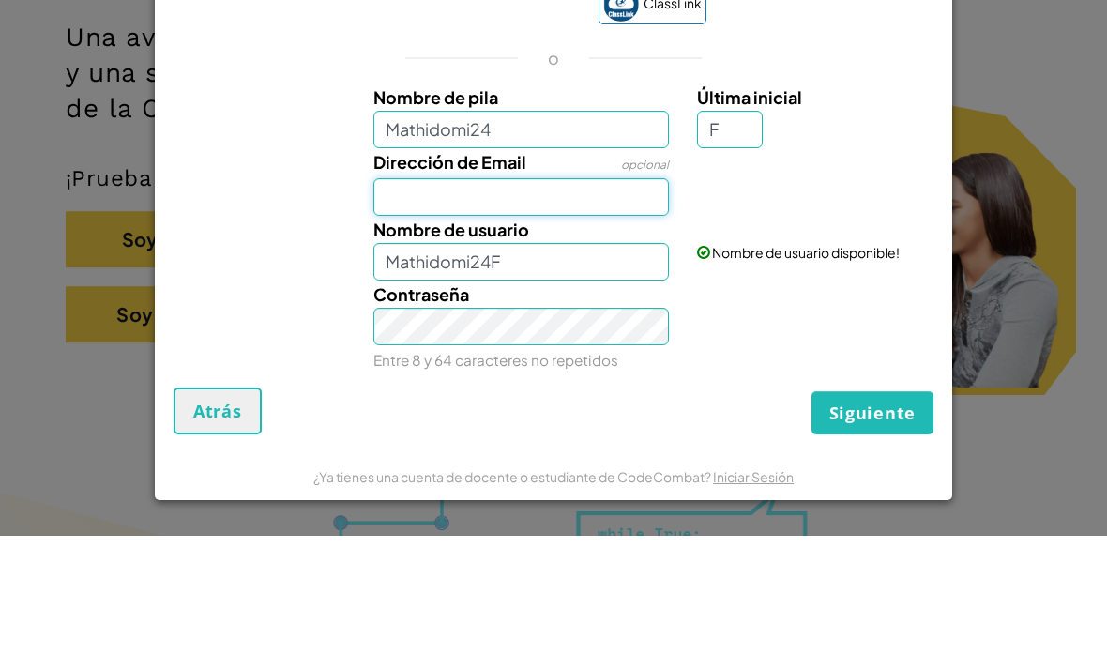
click at [394, 311] on input "Dirección de Email" at bounding box center [521, 330] width 296 height 38
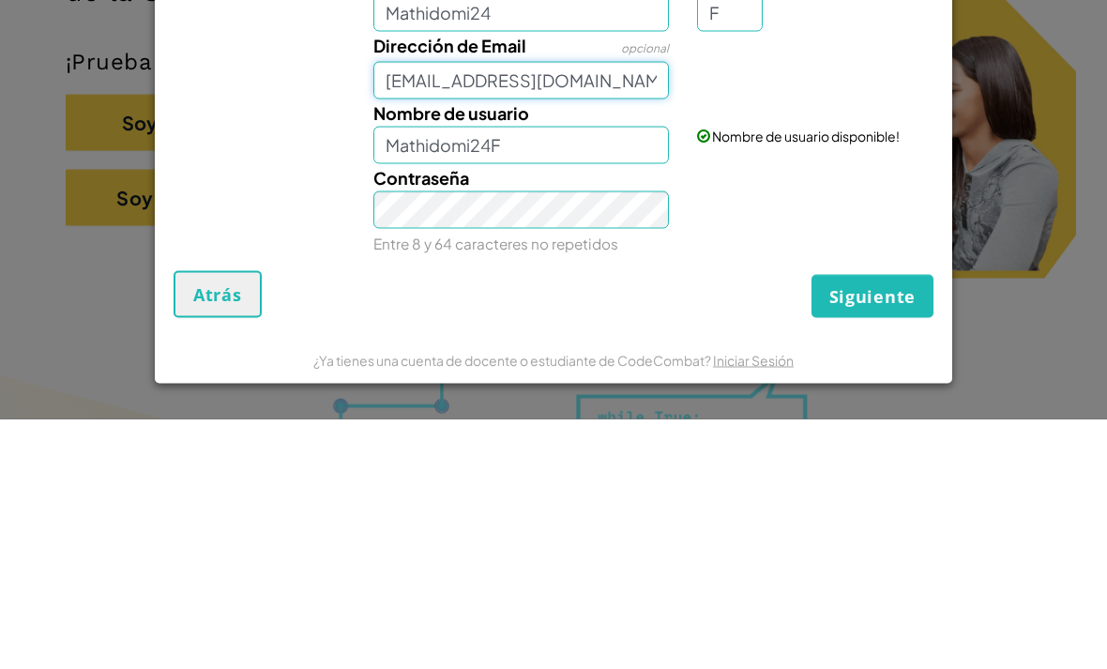
type input "AL07162969@tecmilenio.mx"
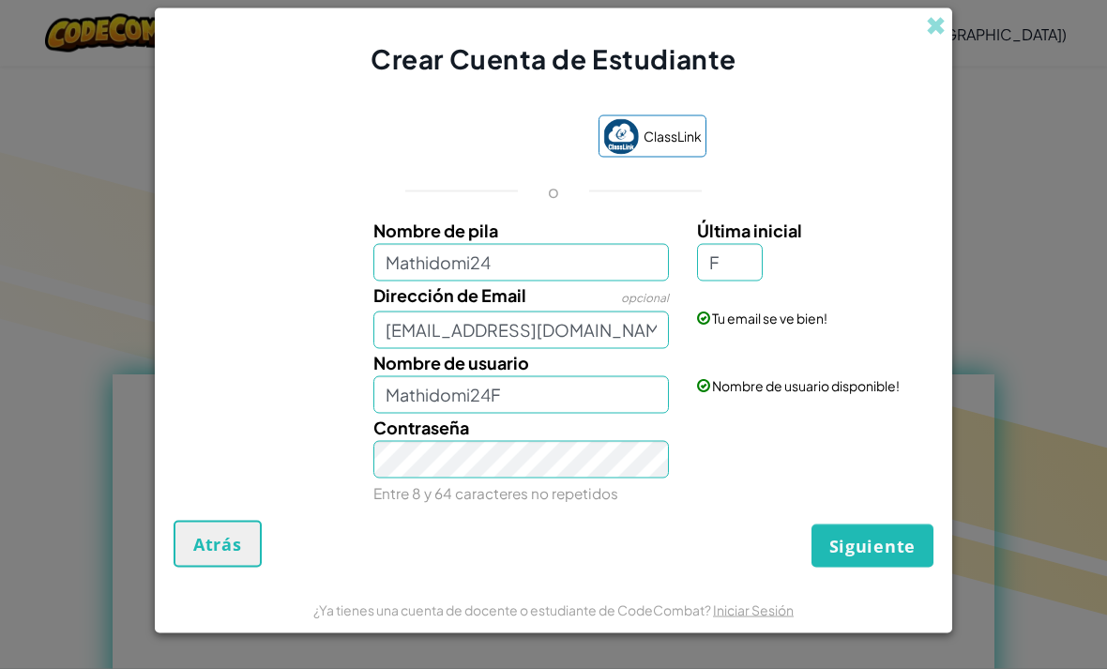
scroll to position [689, 0]
click at [886, 566] on button "Siguiente" at bounding box center [872, 545] width 122 height 43
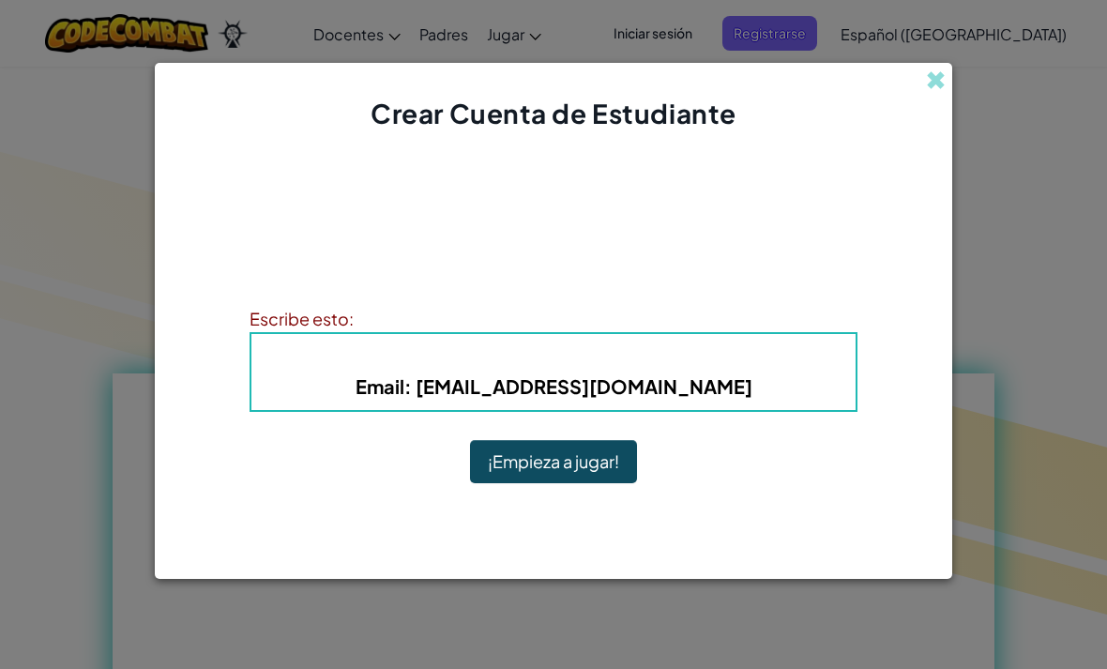
click at [451, 398] on b "Email : AL07162969@tecmilenio.mx" at bounding box center [553, 385] width 397 height 23
click at [494, 483] on button "¡Empieza a jugar!" at bounding box center [553, 461] width 167 height 43
